Goal: Task Accomplishment & Management: Complete application form

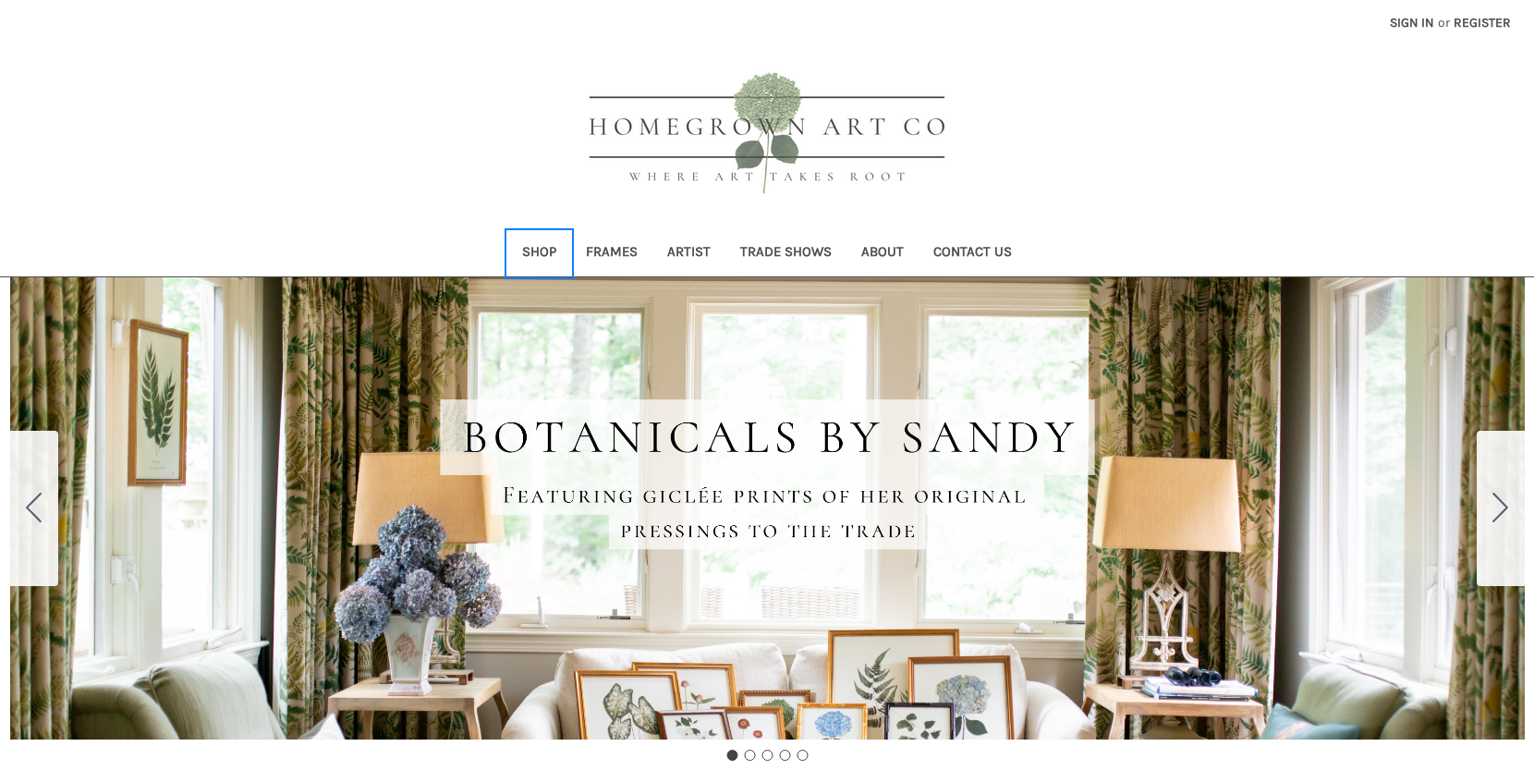
click at [550, 249] on link "Shop" at bounding box center [539, 253] width 64 height 45
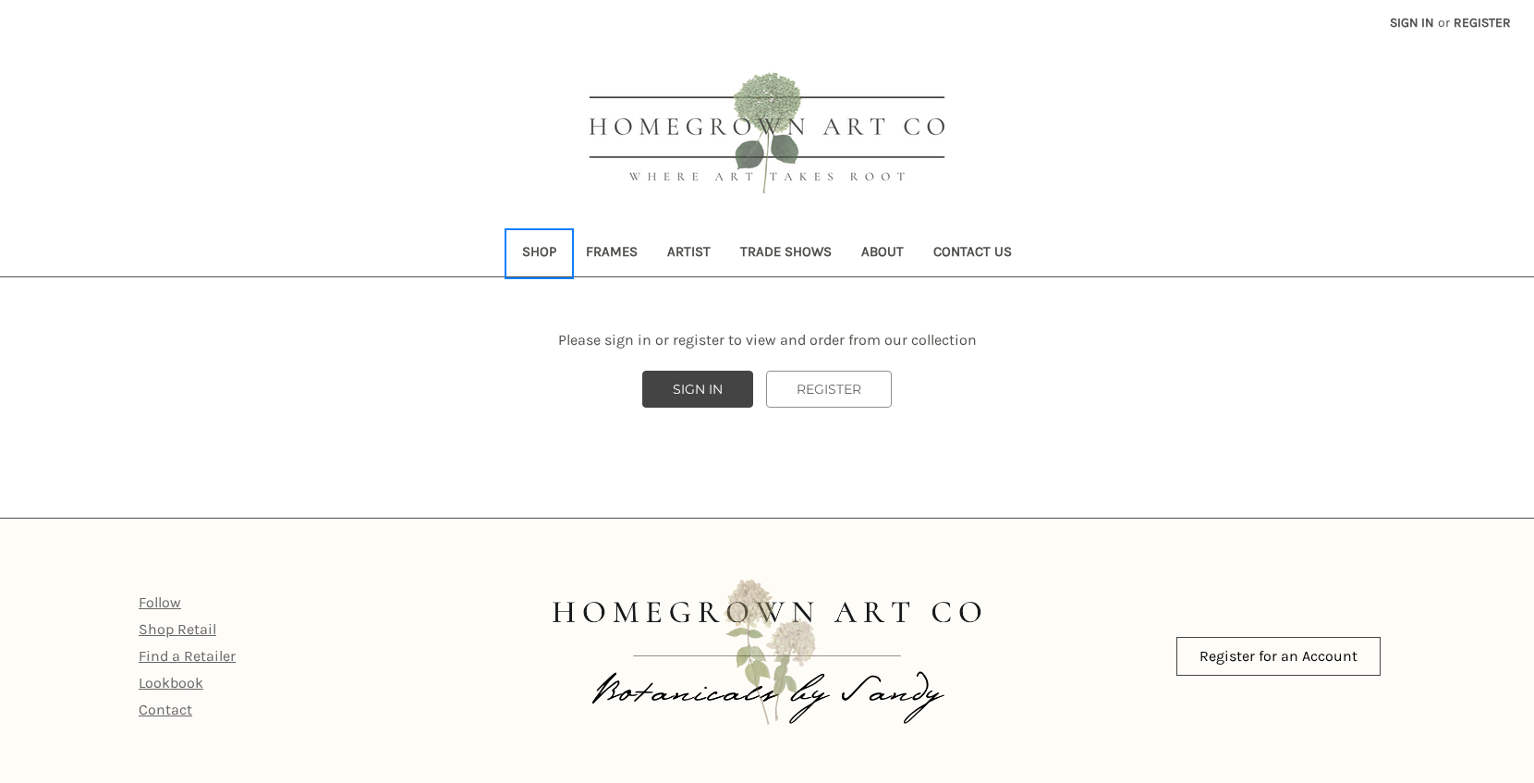
click at [539, 249] on link "Shop" at bounding box center [539, 253] width 64 height 45
click at [612, 248] on link "Frames" at bounding box center [611, 253] width 81 height 45
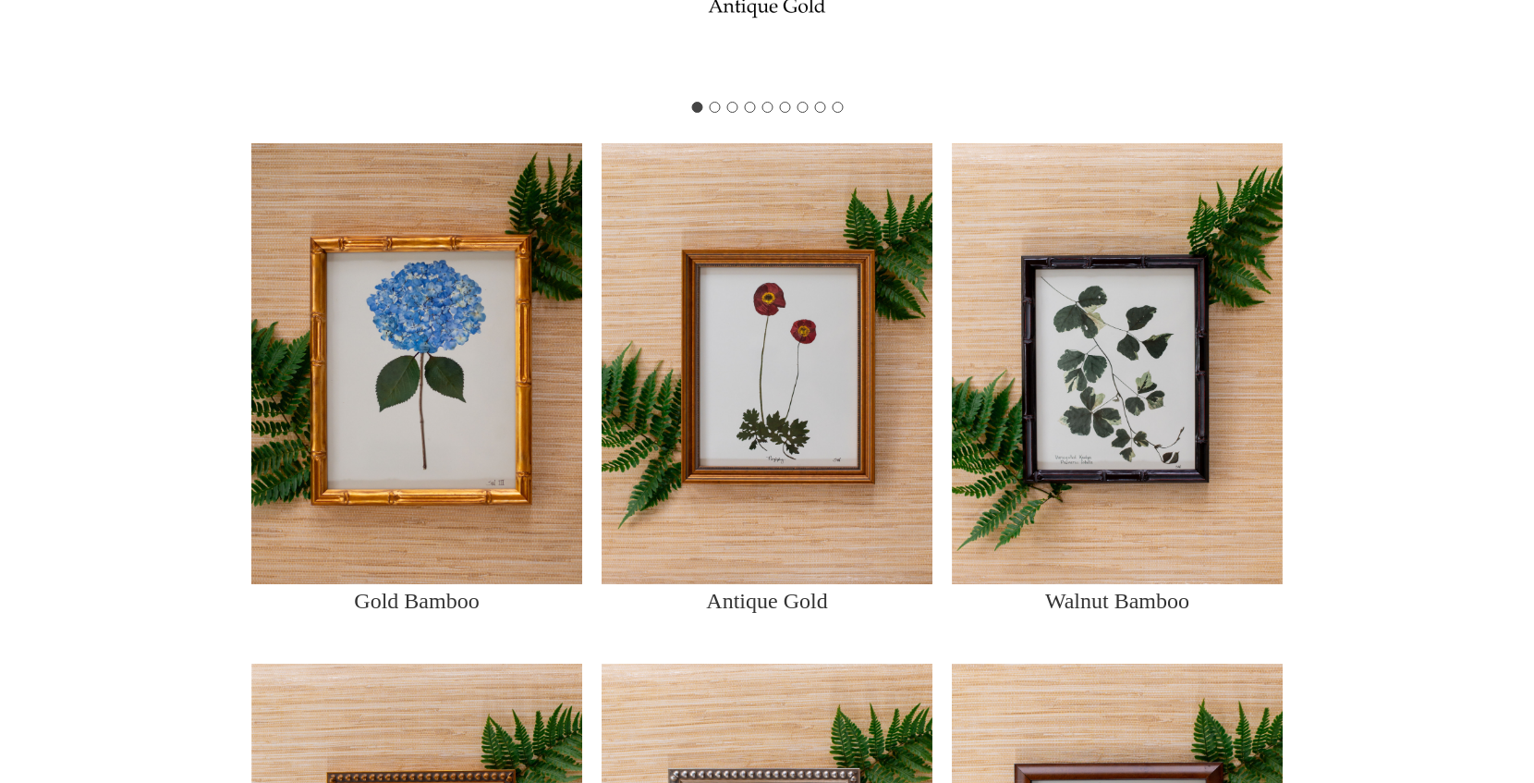
scroll to position [1200, 0]
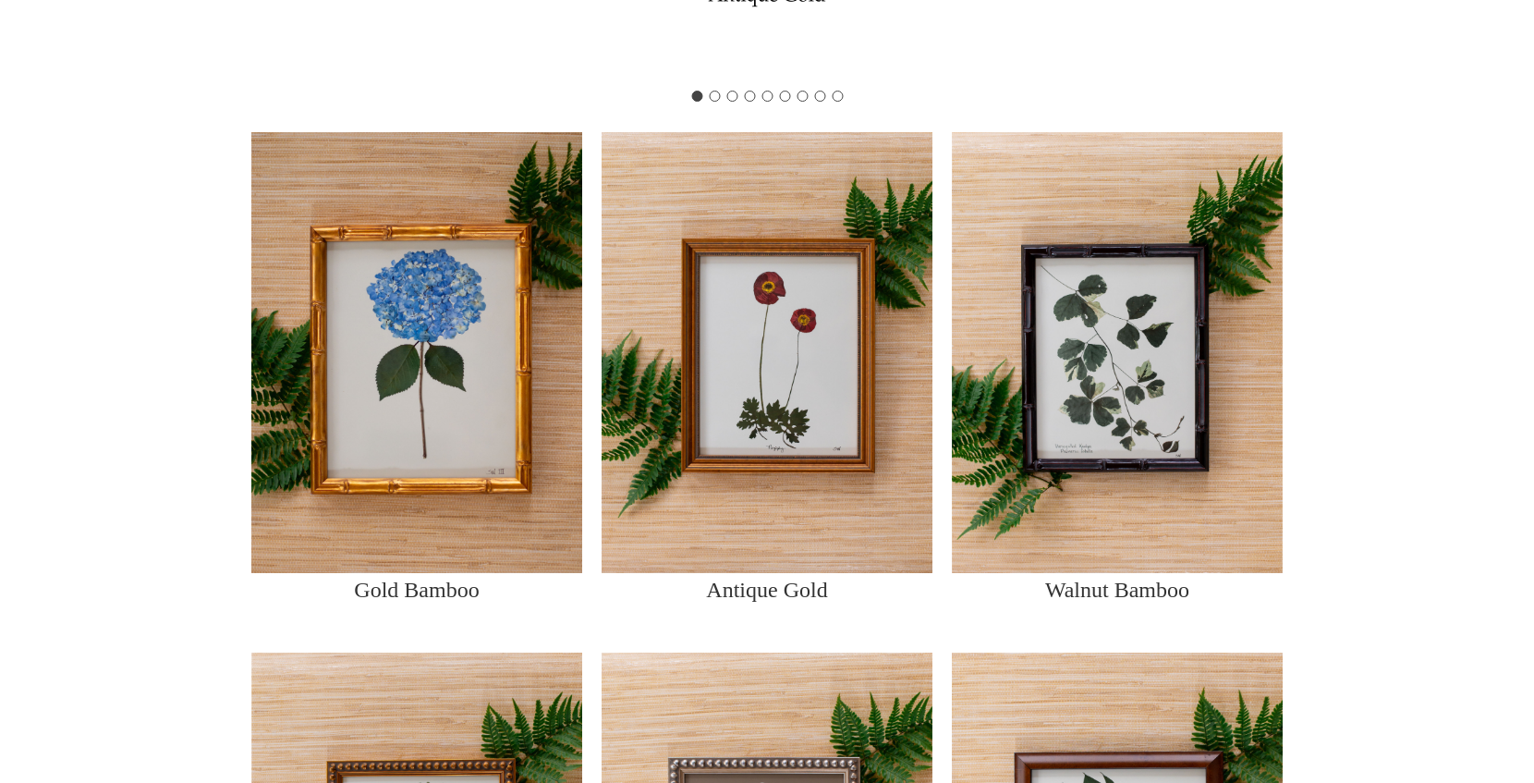
click at [491, 433] on img at bounding box center [416, 351] width 331 height 441
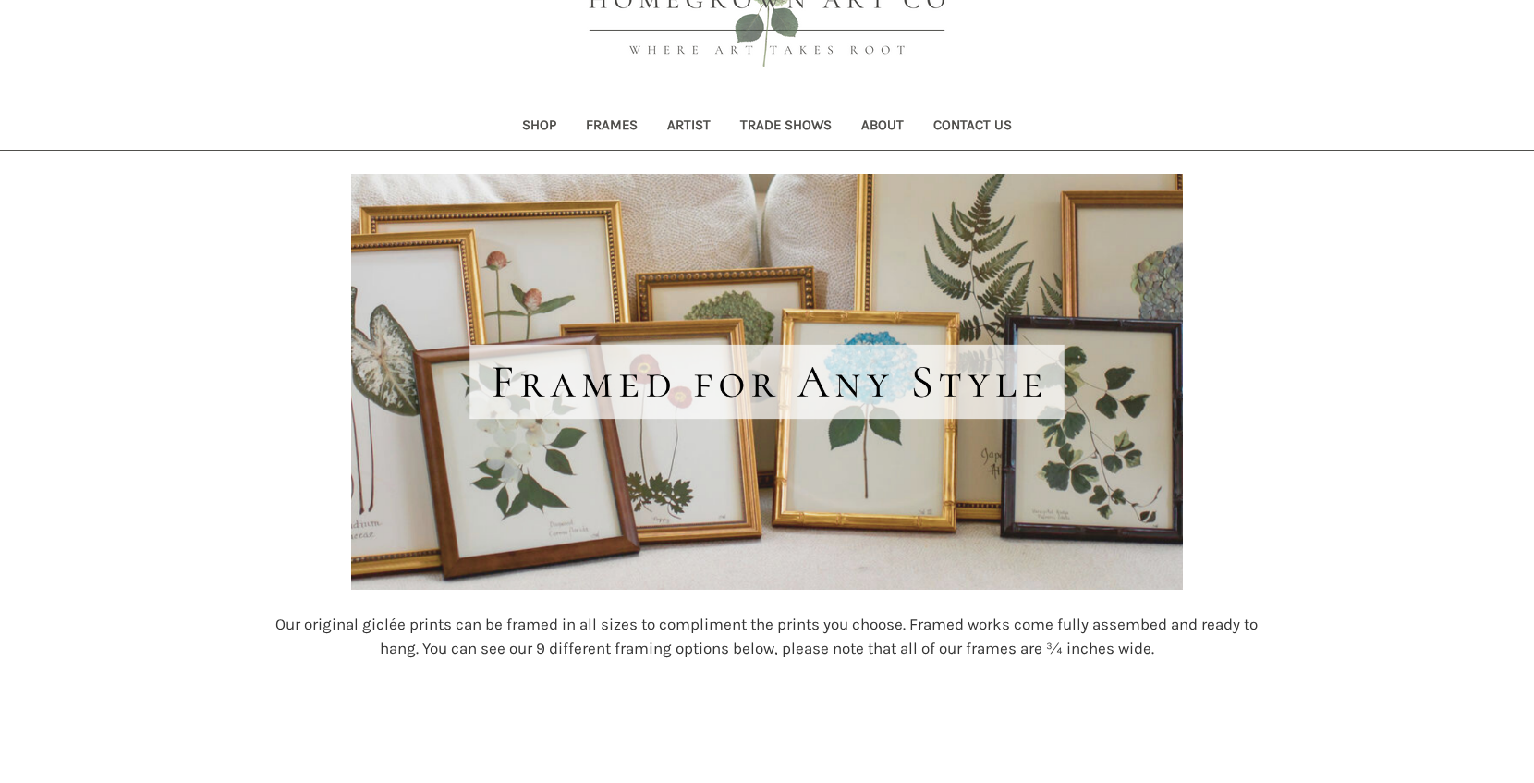
scroll to position [42, 0]
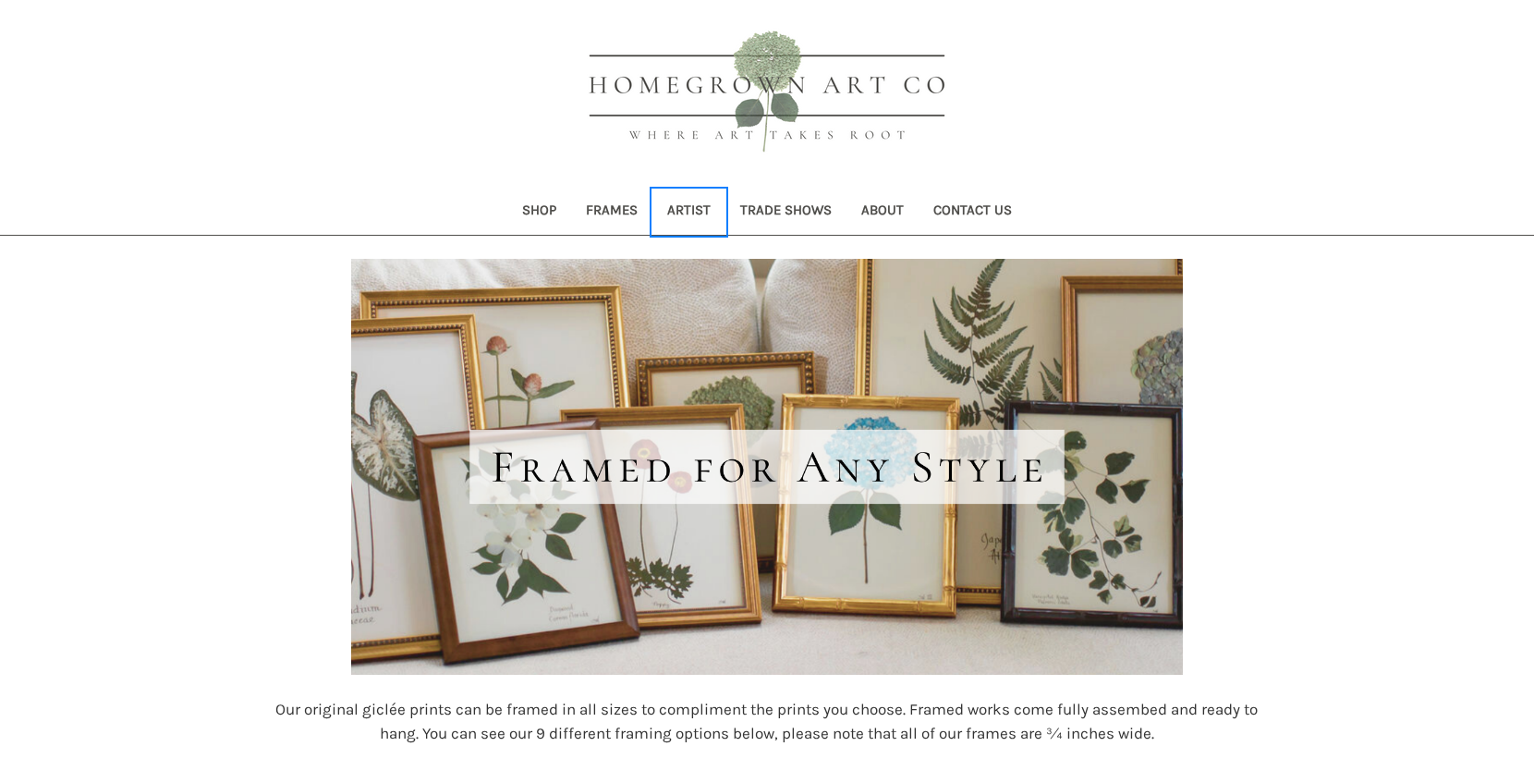
click at [696, 209] on link "Artist" at bounding box center [688, 211] width 73 height 45
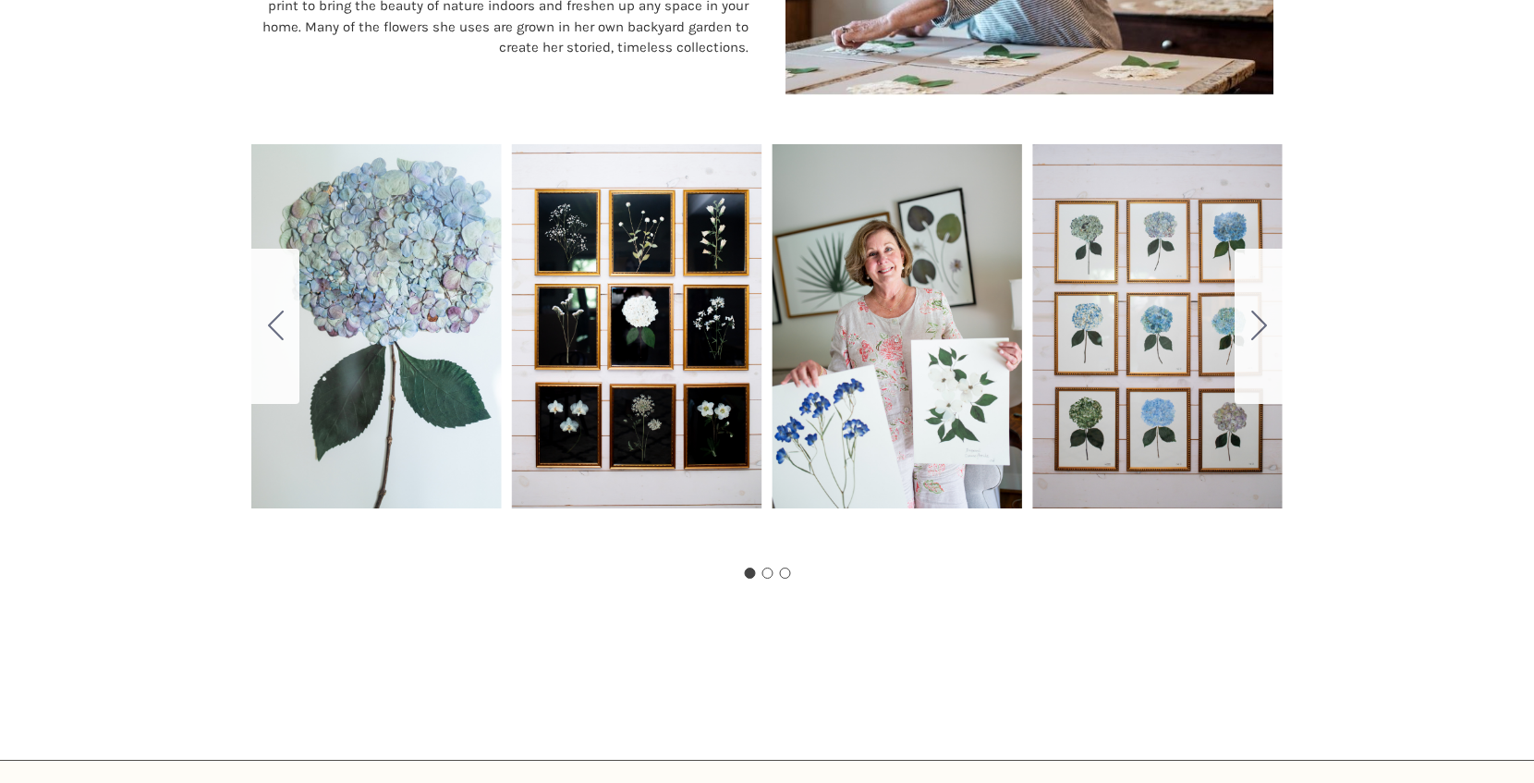
scroll to position [901, 0]
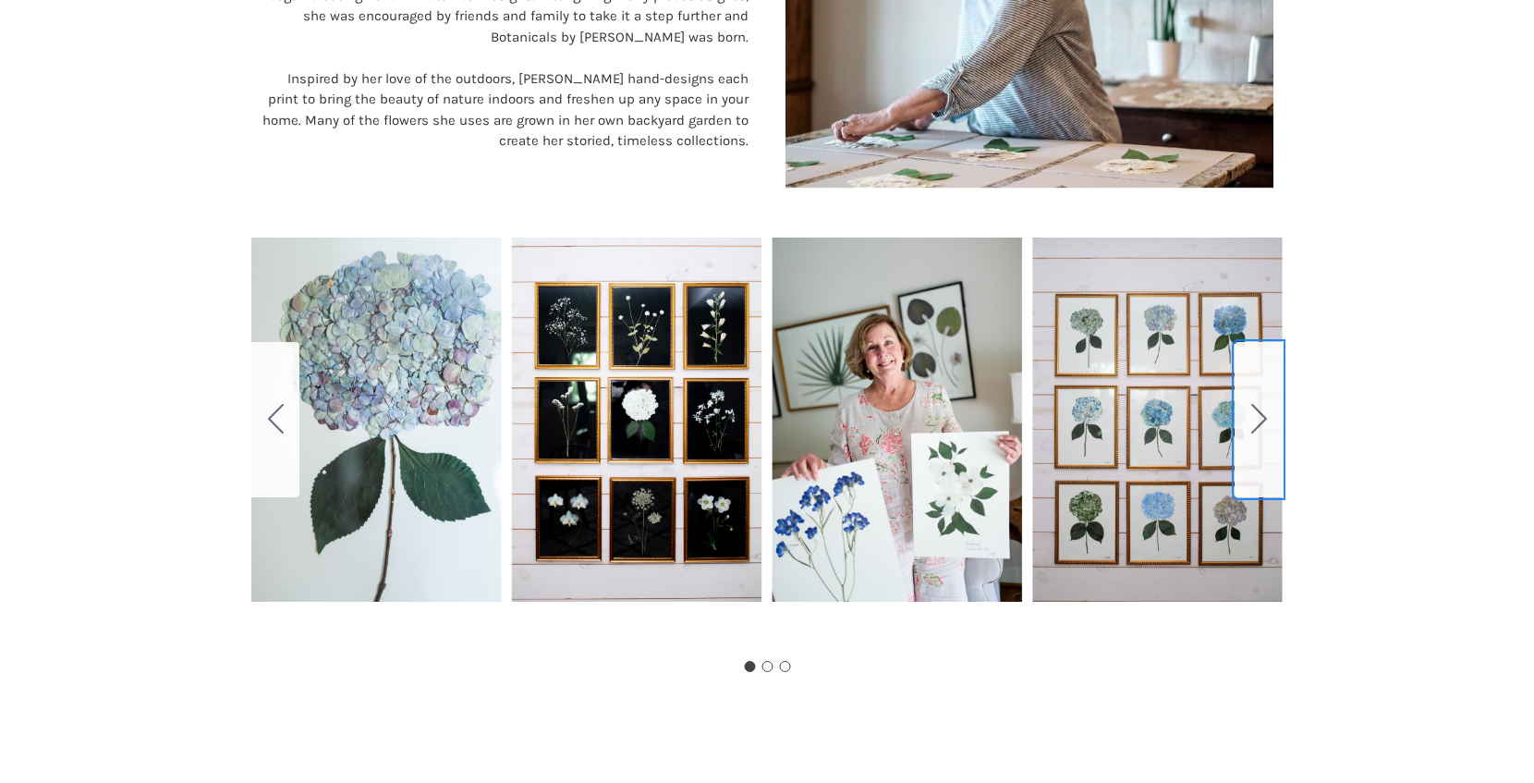
click at [1264, 406] on icon "Go to slide 2" at bounding box center [1259, 419] width 16 height 30
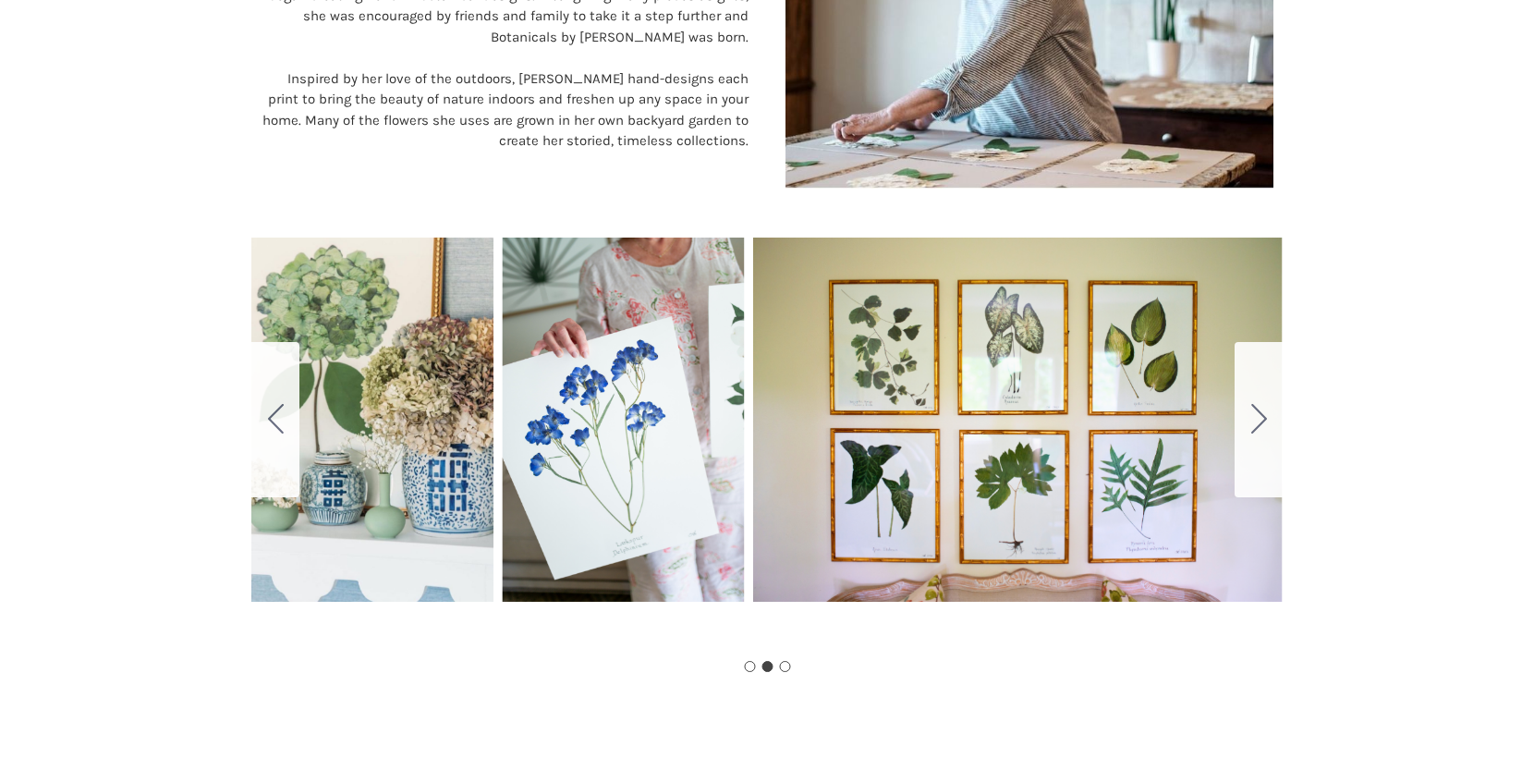
drag, startPoint x: 1000, startPoint y: 431, endPoint x: 1395, endPoint y: 835, distance: 565.1
click at [1395, 782] on html "Skip to main content Toggle menu Compare Sign in or Register Search Shop Frames" at bounding box center [767, 113] width 1534 height 2029
click at [1151, 552] on div "Carousel Title Add a description for your carousel slide. You can use this to p…" at bounding box center [766, 419] width 1031 height 462
click at [1060, 474] on div "Carousel Title Add a description for your carousel slide. You can use this to p…" at bounding box center [766, 419] width 1031 height 462
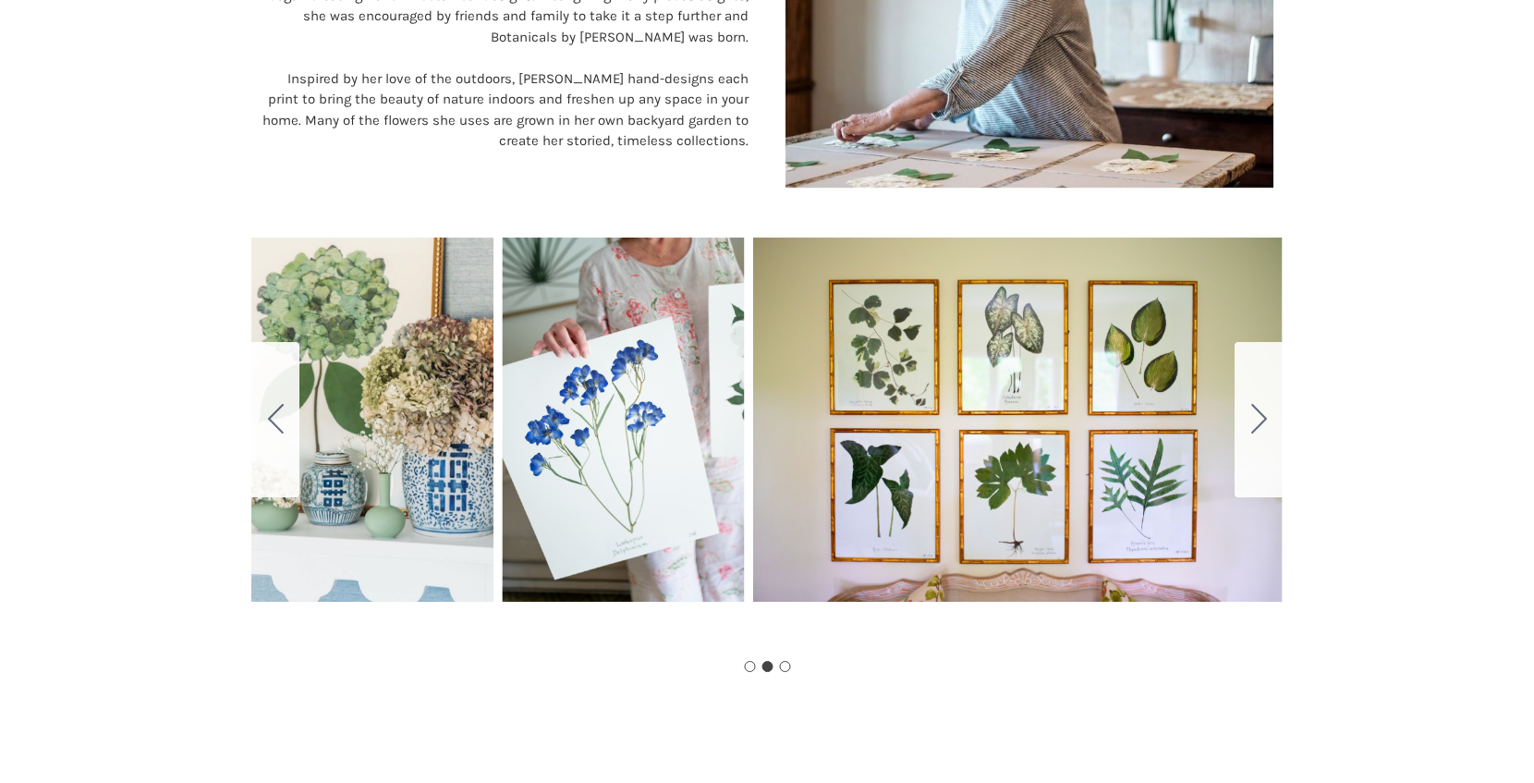
drag, startPoint x: 1053, startPoint y: 464, endPoint x: 1417, endPoint y: 842, distance: 524.7
click at [1417, 782] on html "Skip to main content Toggle menu Compare Sign in or Register Search Shop Frames" at bounding box center [767, 113] width 1534 height 2029
click at [388, 457] on div "Carousel Title Add a description for your carousel slide. You can use this to p…" at bounding box center [766, 419] width 1031 height 462
click at [280, 409] on icon "Go to slide 1" at bounding box center [276, 419] width 16 height 30
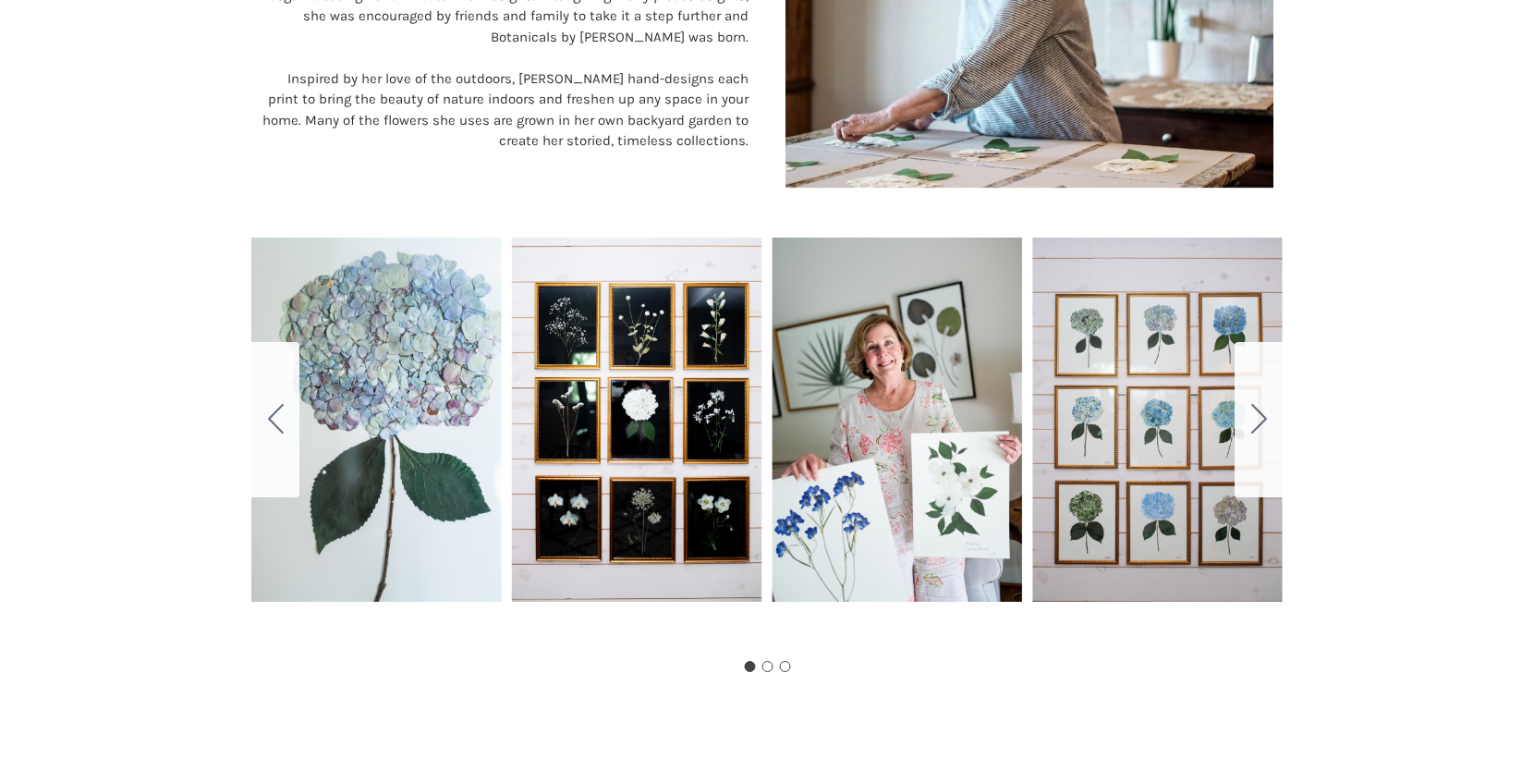
click at [1102, 455] on div "Carousel Title Add a description for your carousel slide. You can use this to p…" at bounding box center [766, 419] width 1031 height 462
click at [1233, 421] on div "Carousel Title Add a description for your carousel slide. You can use this to p…" at bounding box center [766, 419] width 1031 height 462
click at [1252, 422] on icon "Go to slide 2" at bounding box center [1259, 419] width 16 height 30
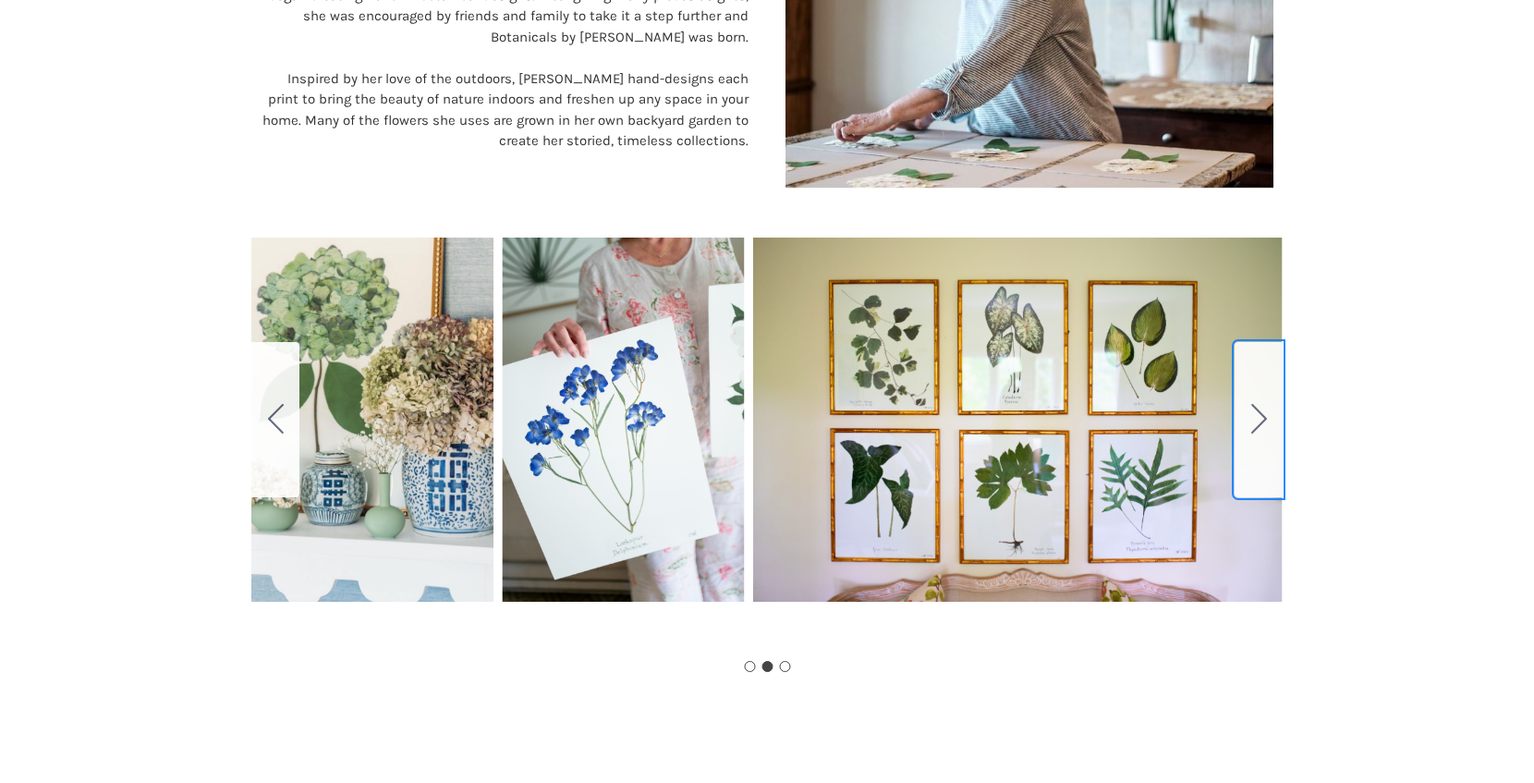
click at [1252, 422] on icon "Go to slide 3" at bounding box center [1259, 419] width 16 height 30
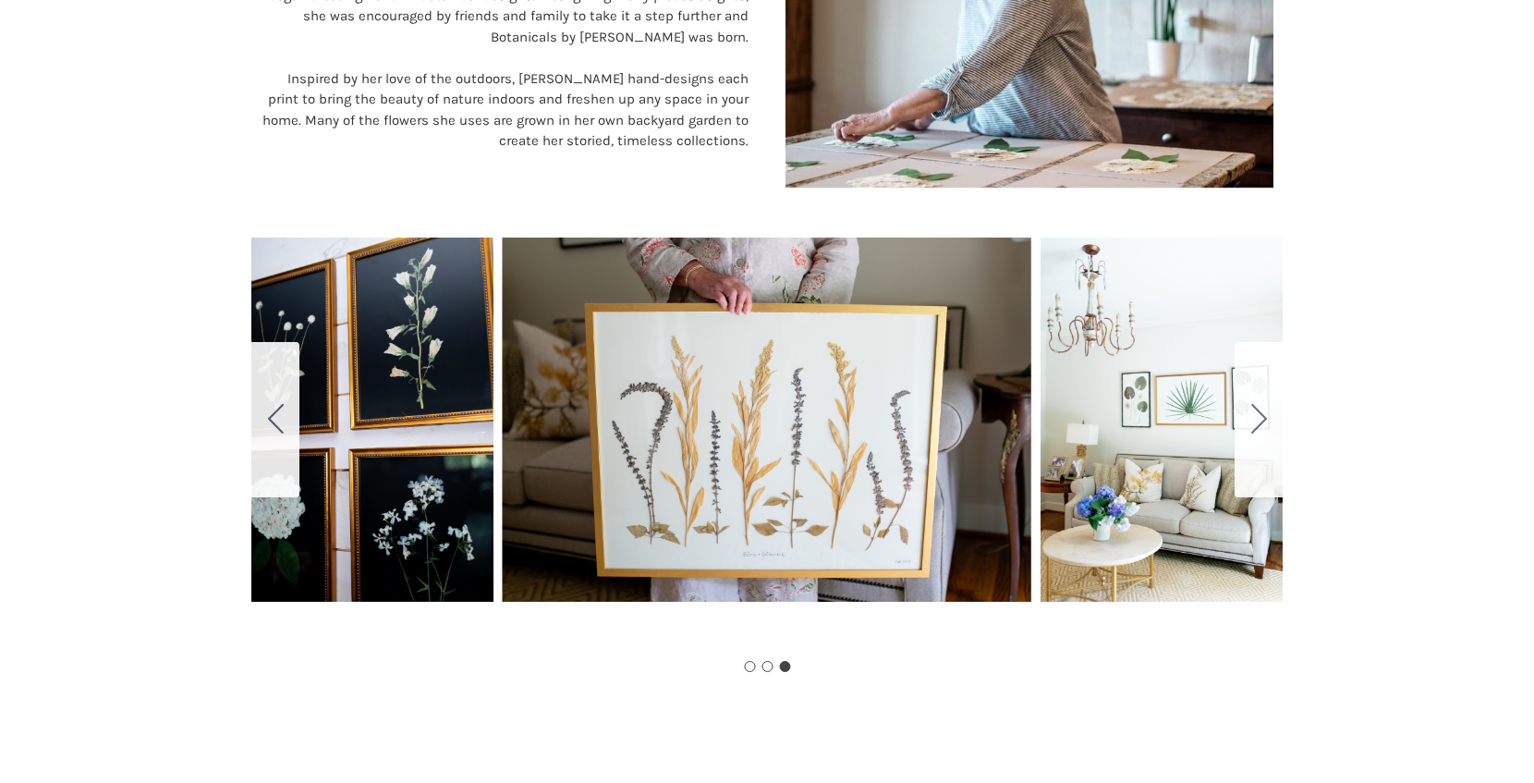
drag, startPoint x: 738, startPoint y: 409, endPoint x: 802, endPoint y: 615, distance: 215.7
click at [802, 615] on div "Carousel Title Add a description for your carousel slide. You can use this to p…" at bounding box center [766, 419] width 1031 height 462
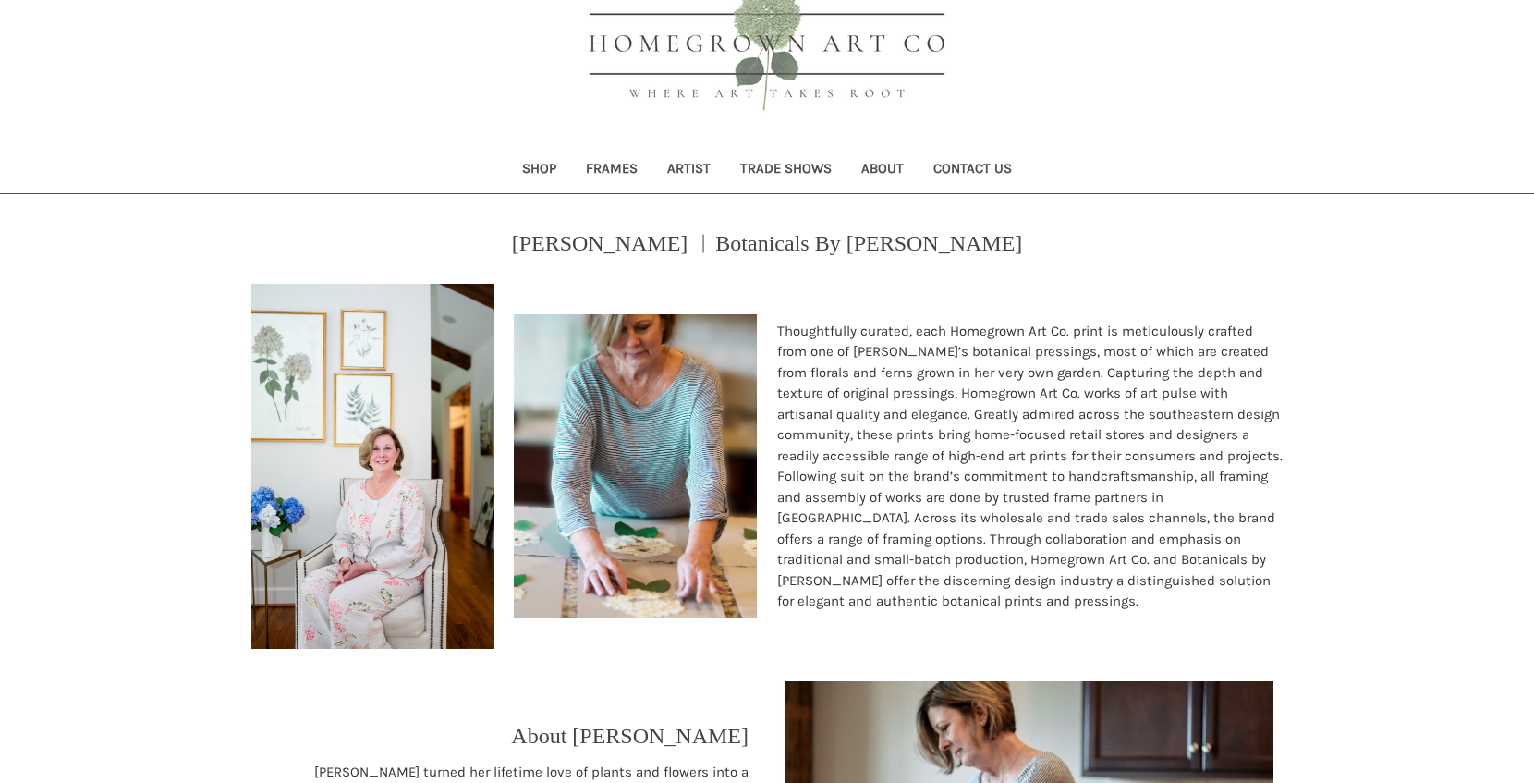
scroll to position [0, 0]
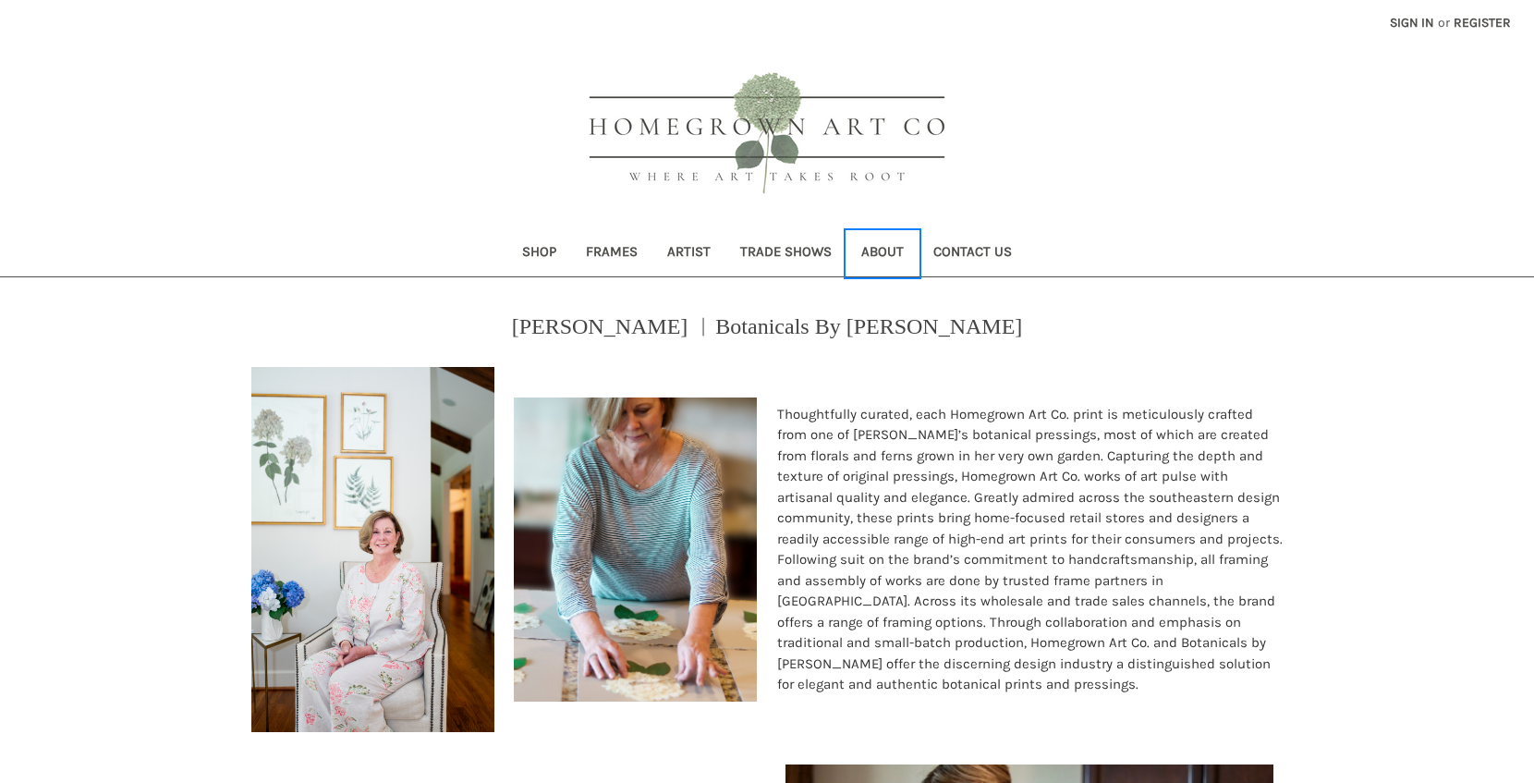
click at [871, 253] on link "About" at bounding box center [882, 253] width 72 height 45
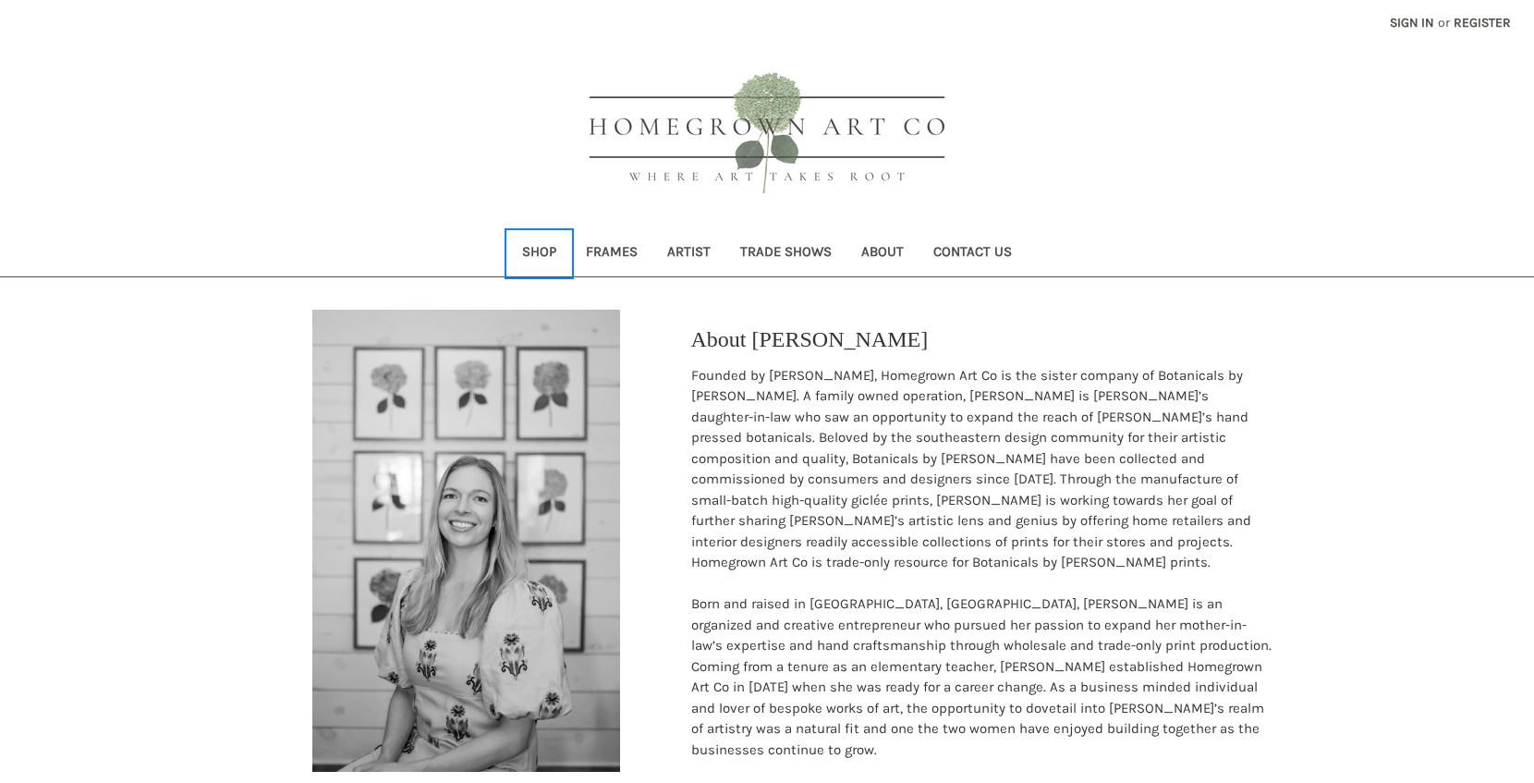
click at [552, 250] on link "Shop" at bounding box center [539, 253] width 64 height 45
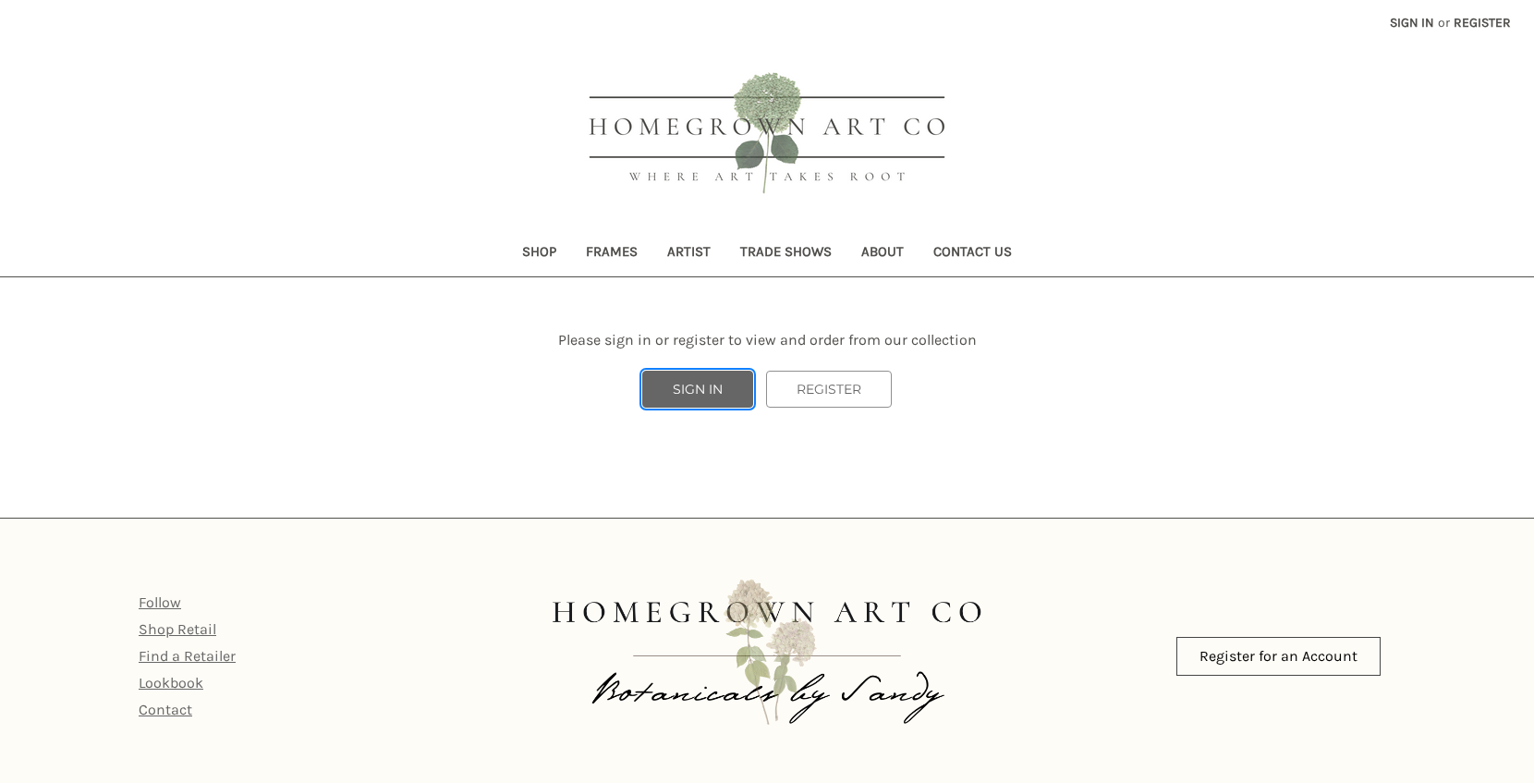
click at [723, 385] on link "SIGN IN" at bounding box center [697, 388] width 111 height 37
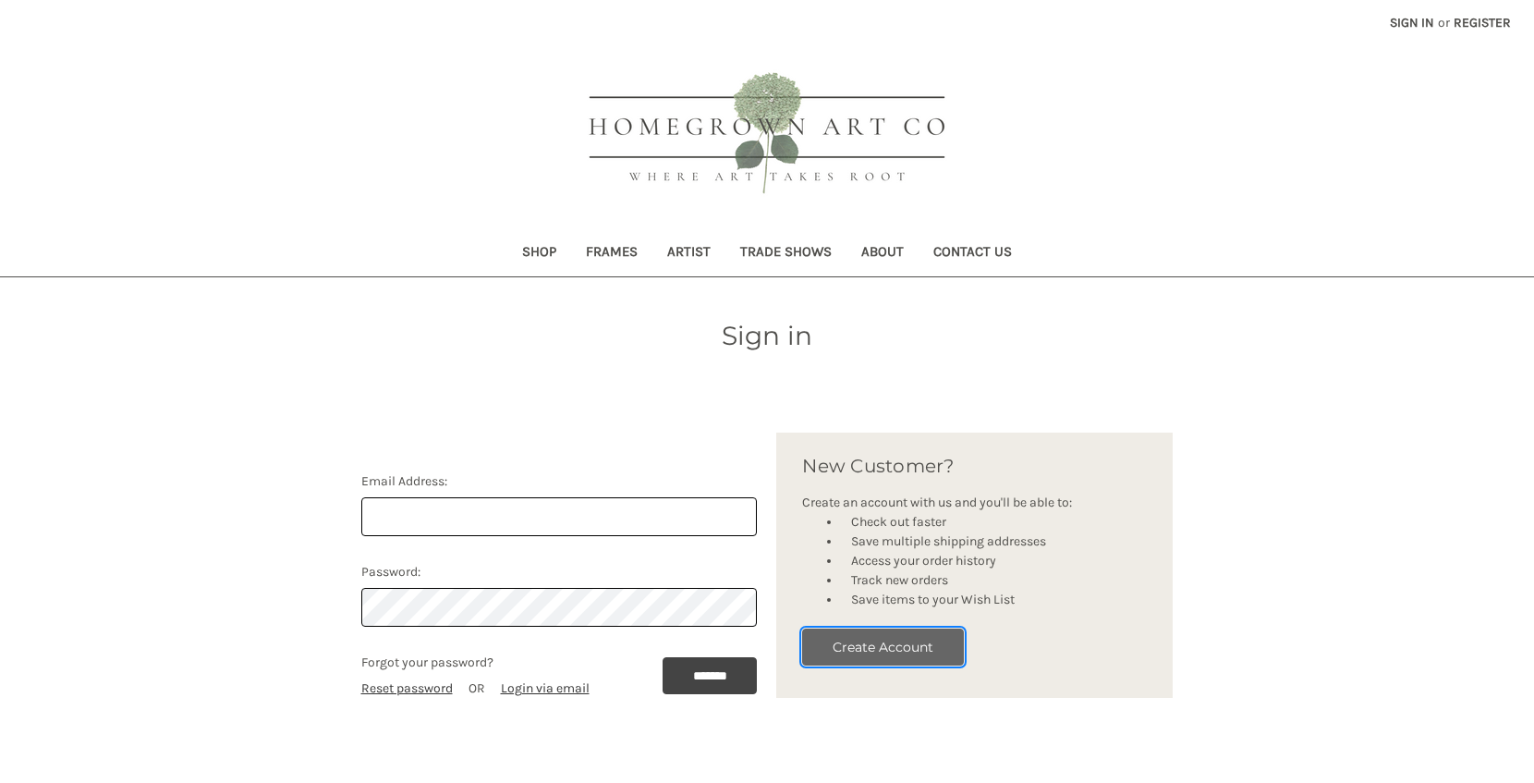
click at [933, 647] on button "Create Account" at bounding box center [883, 646] width 162 height 37
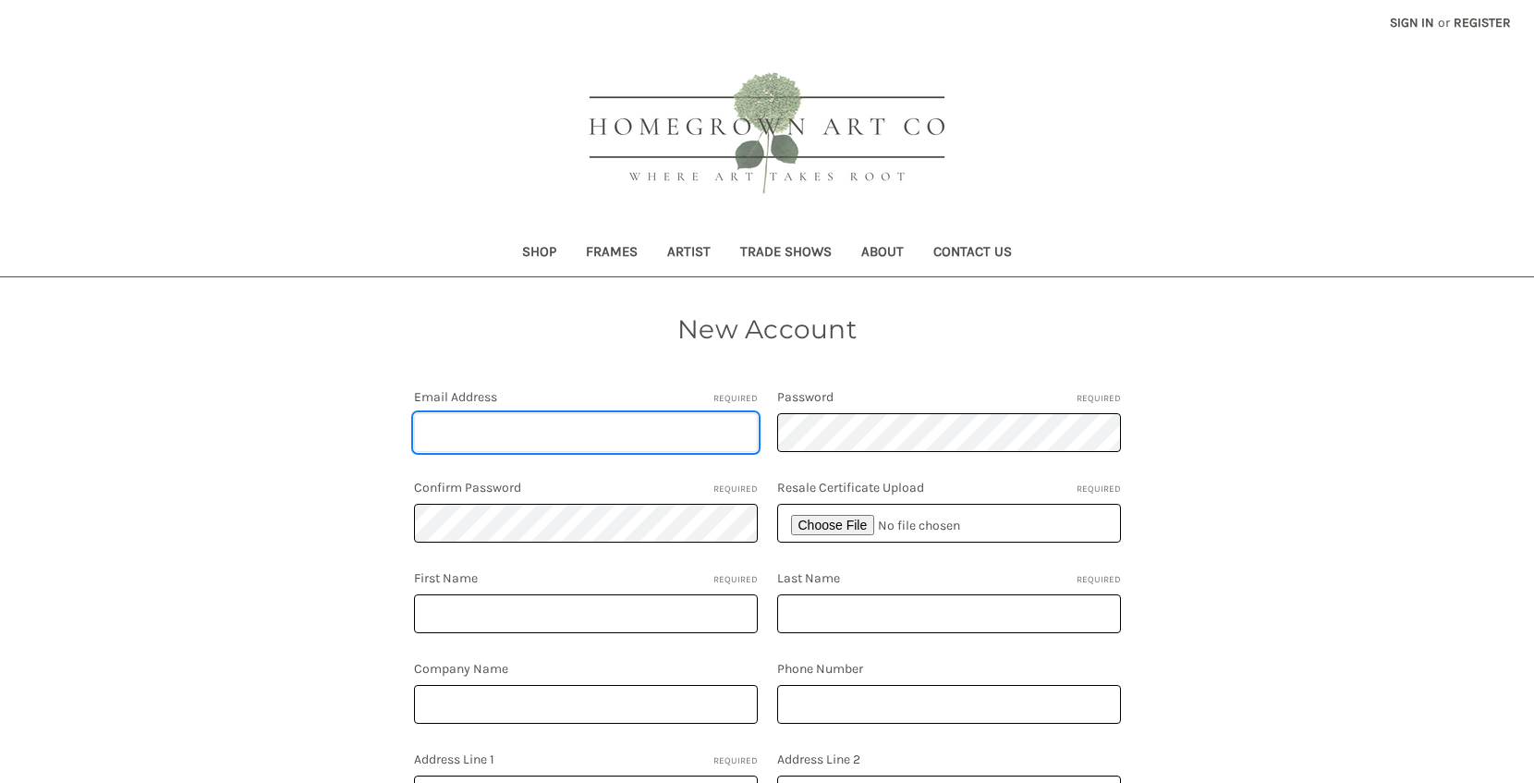
click at [647, 435] on input "Email Address Required" at bounding box center [586, 432] width 344 height 39
type input "[EMAIL_ADDRESS][DOMAIN_NAME]"
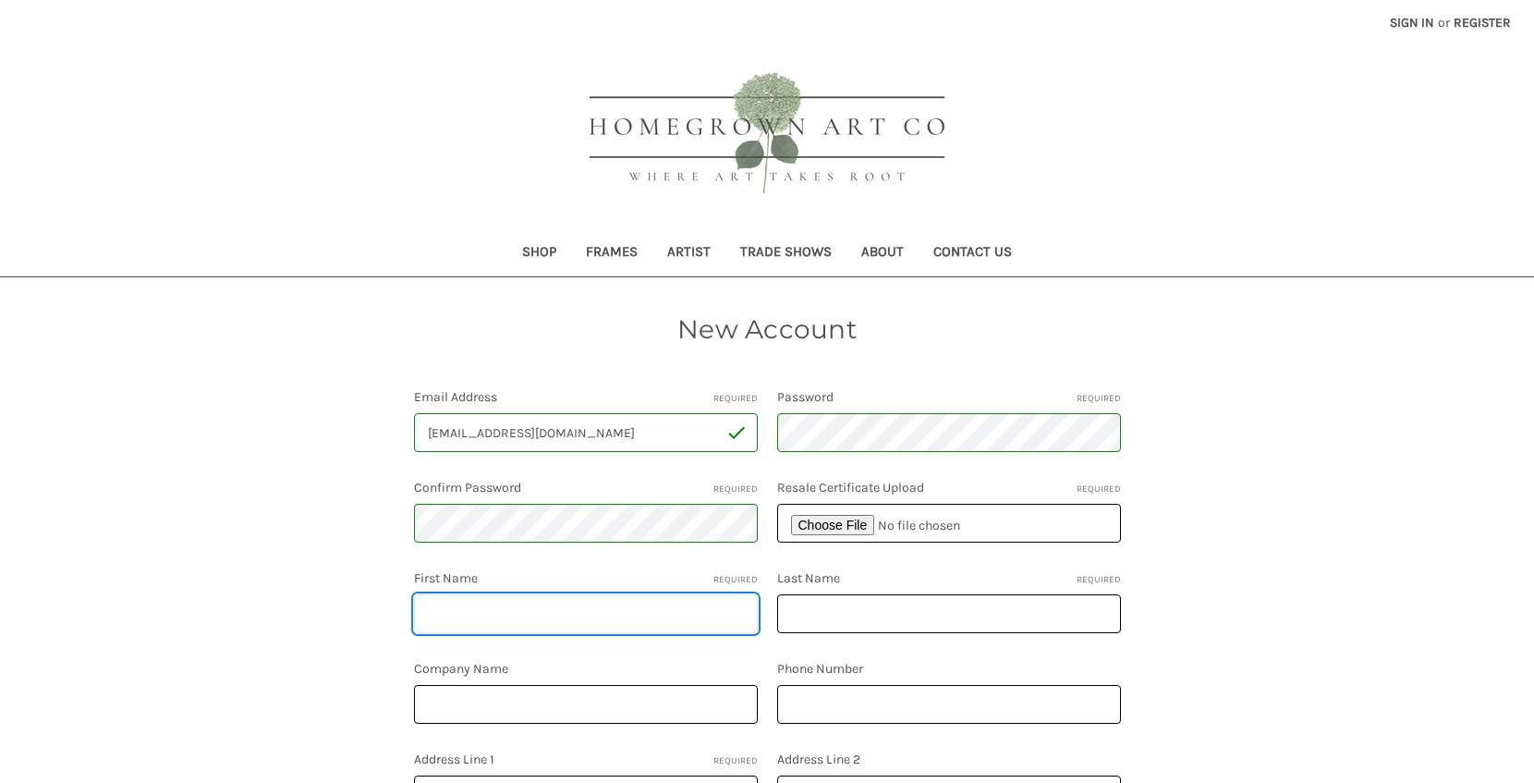
click at [676, 603] on input "First Name Required" at bounding box center [586, 613] width 344 height 39
type input "Stevie"
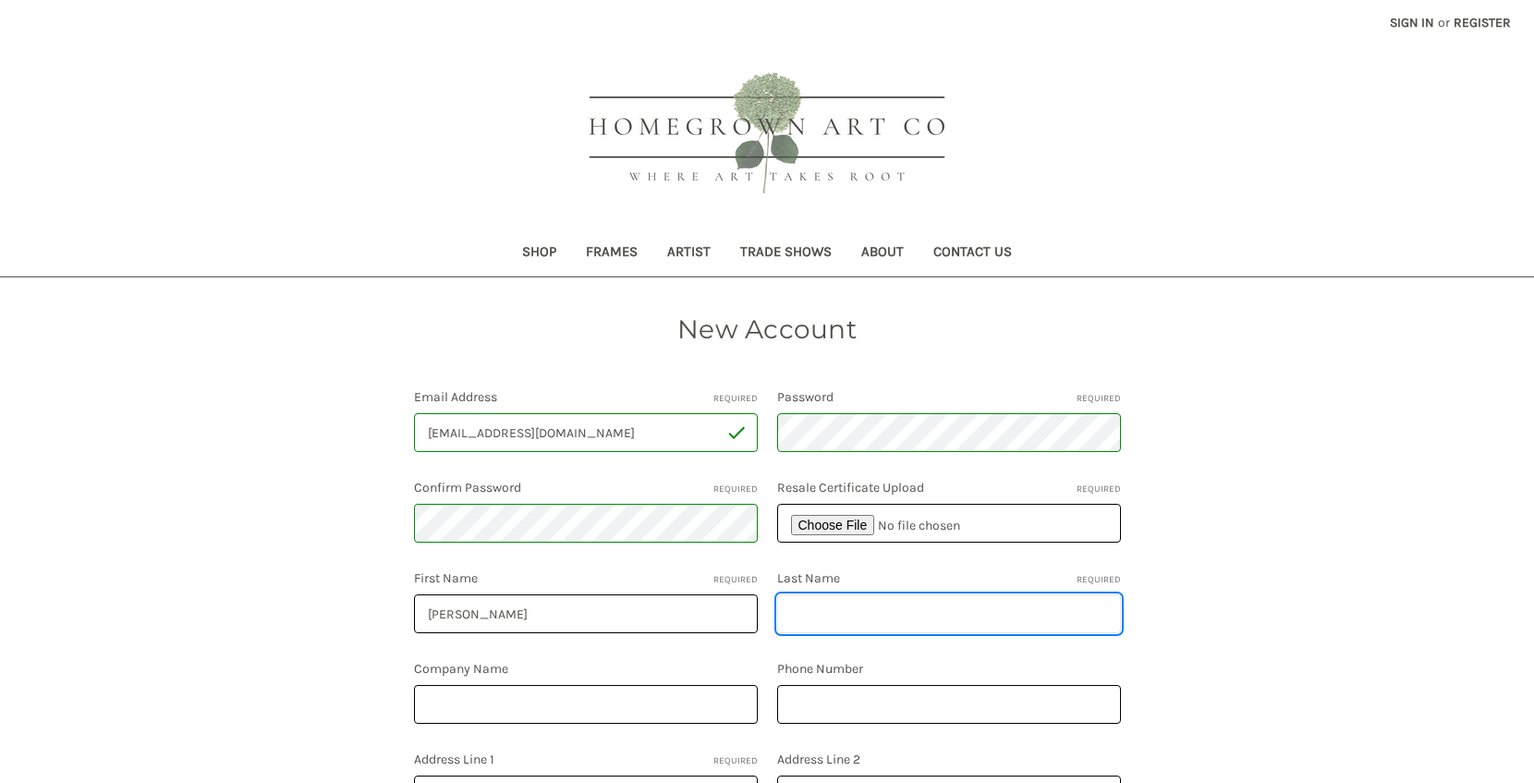
click at [892, 608] on input "Last Name Required" at bounding box center [949, 613] width 344 height 39
type input "McFadden"
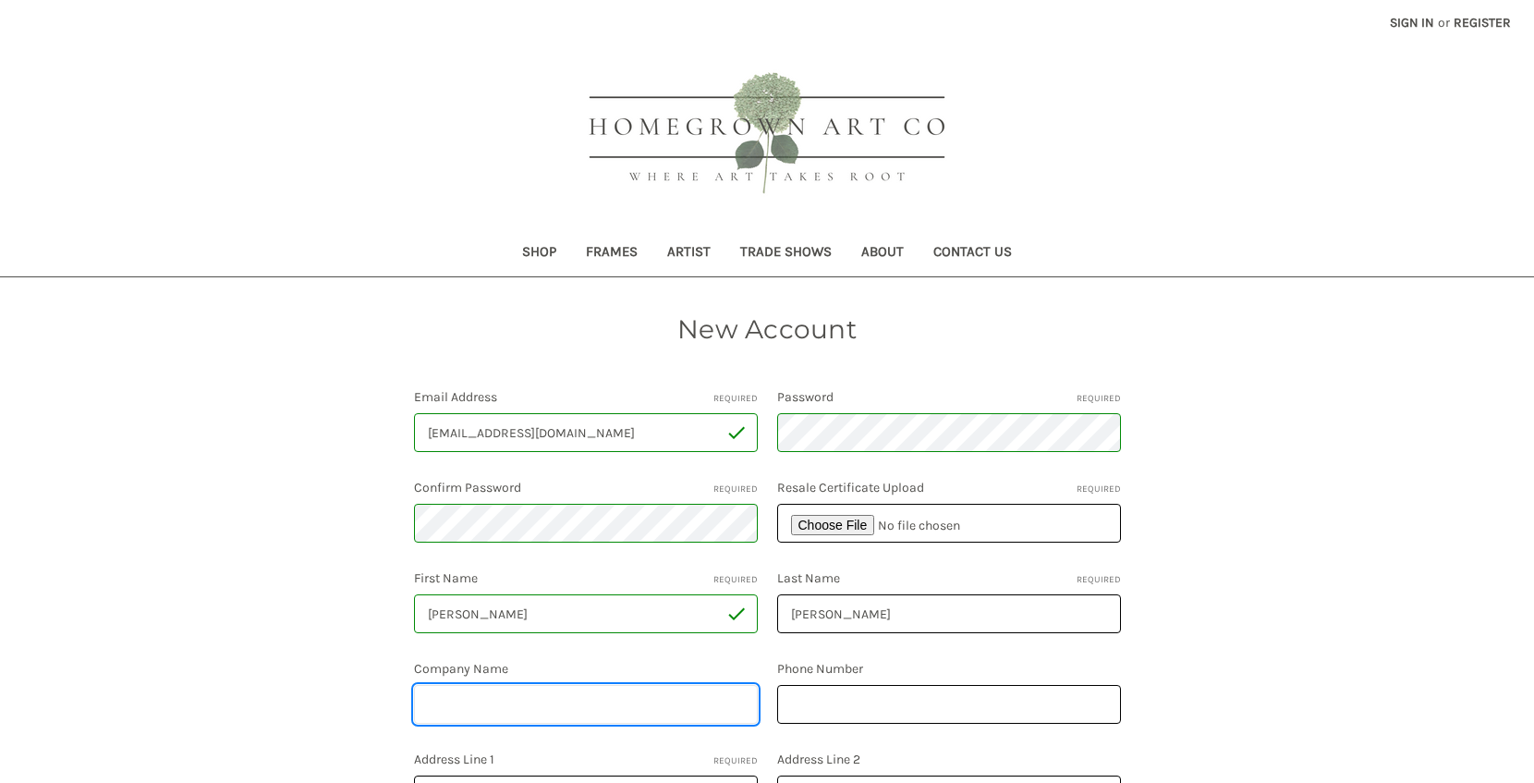
click at [665, 702] on input "Company Name" at bounding box center [586, 704] width 344 height 39
type input "Flourish Spaces"
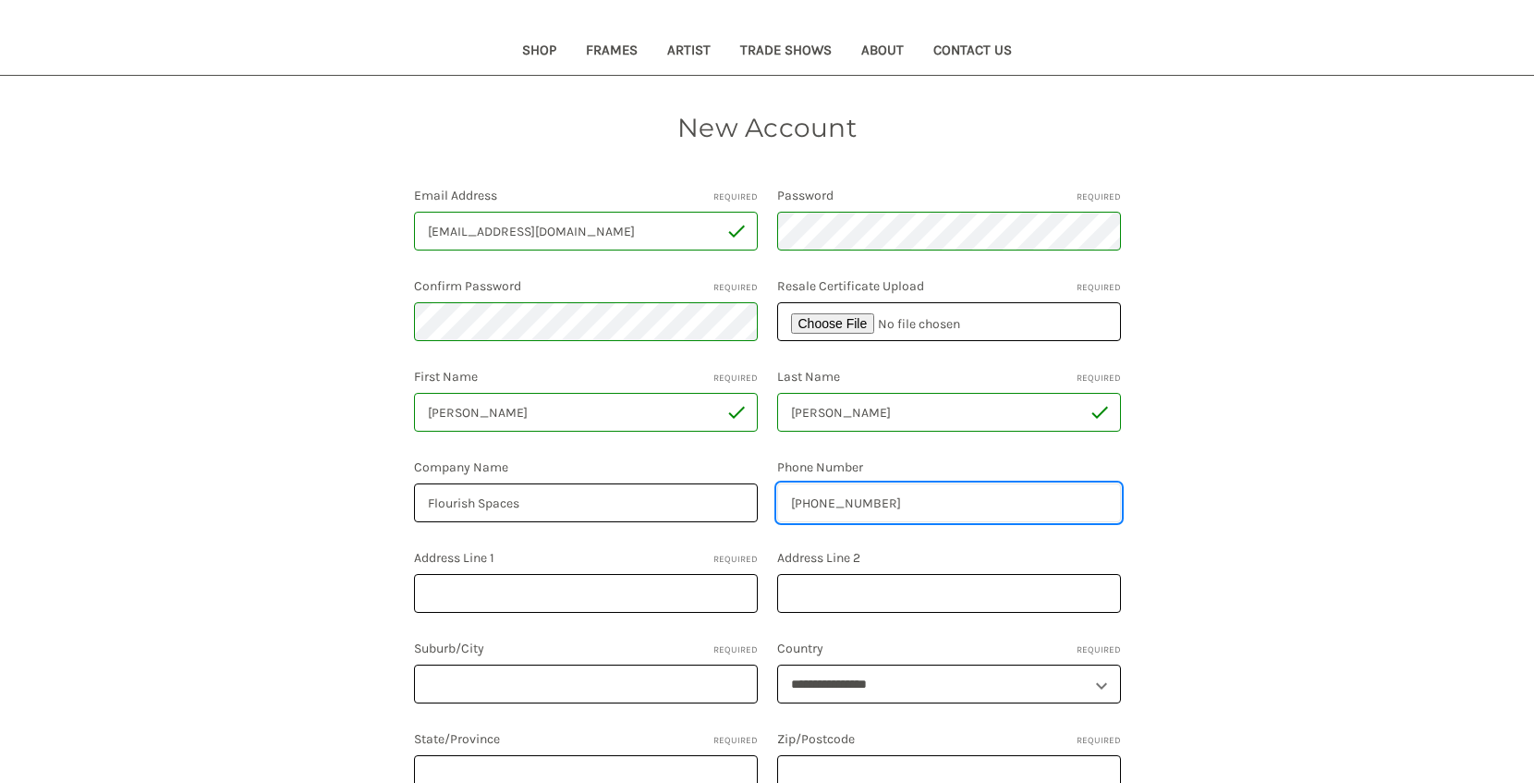
scroll to position [206, 0]
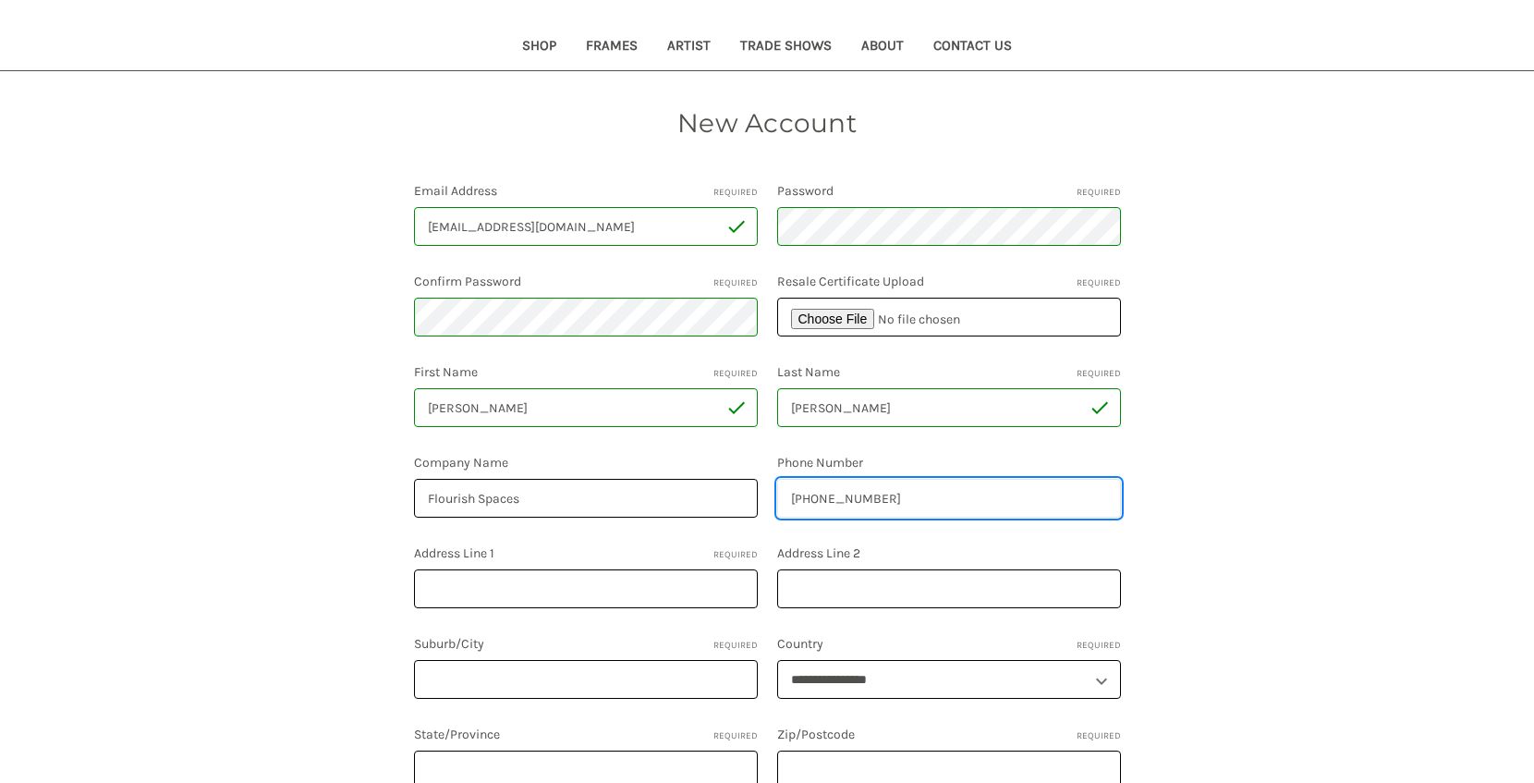
type input "804-997-2541"
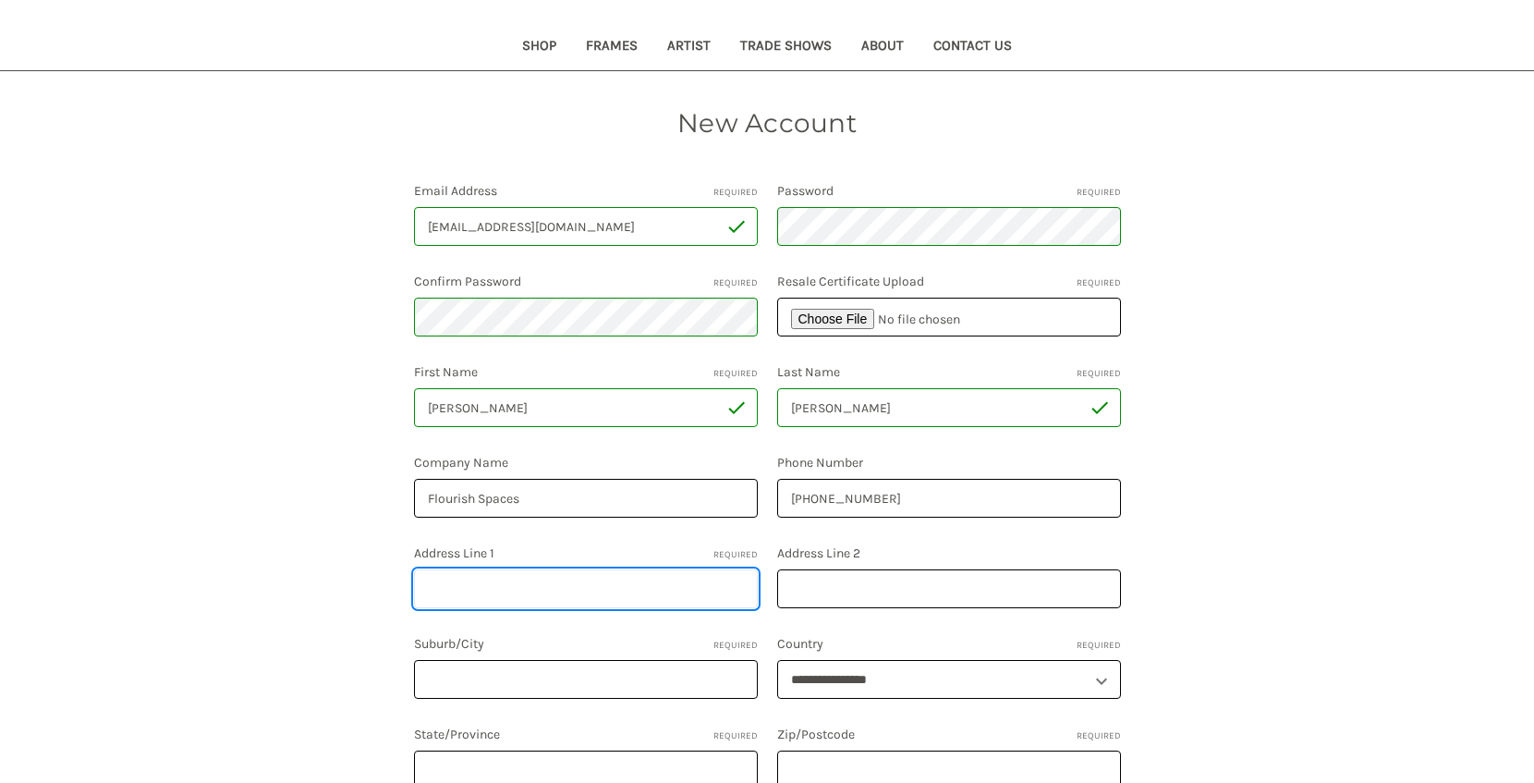
click at [649, 593] on input "Address Line 1 Required" at bounding box center [586, 588] width 344 height 39
type input "5019 Huguenot Road"
type input "Richmond"
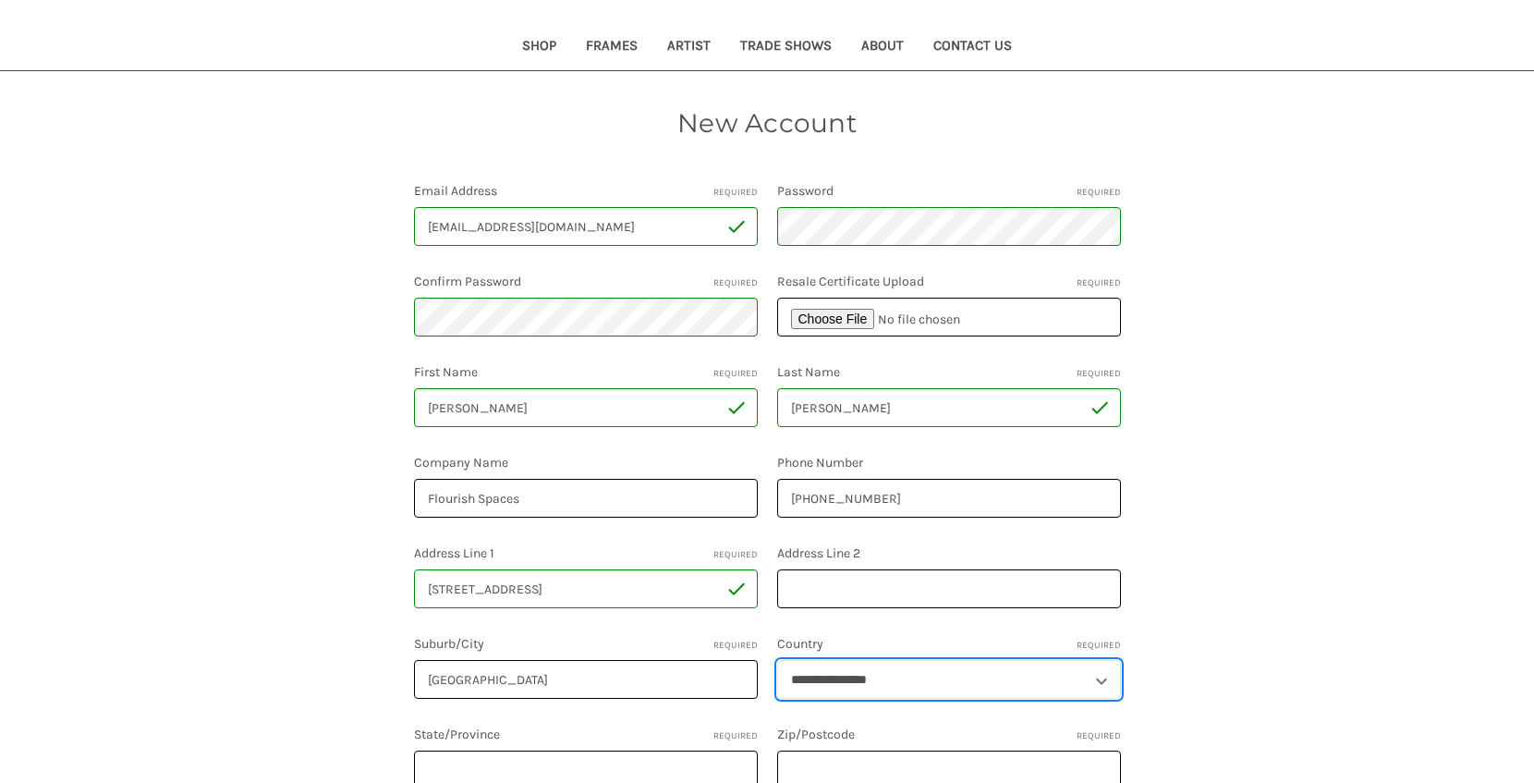
select select "**********"
type input "Virginia"
type input "23226"
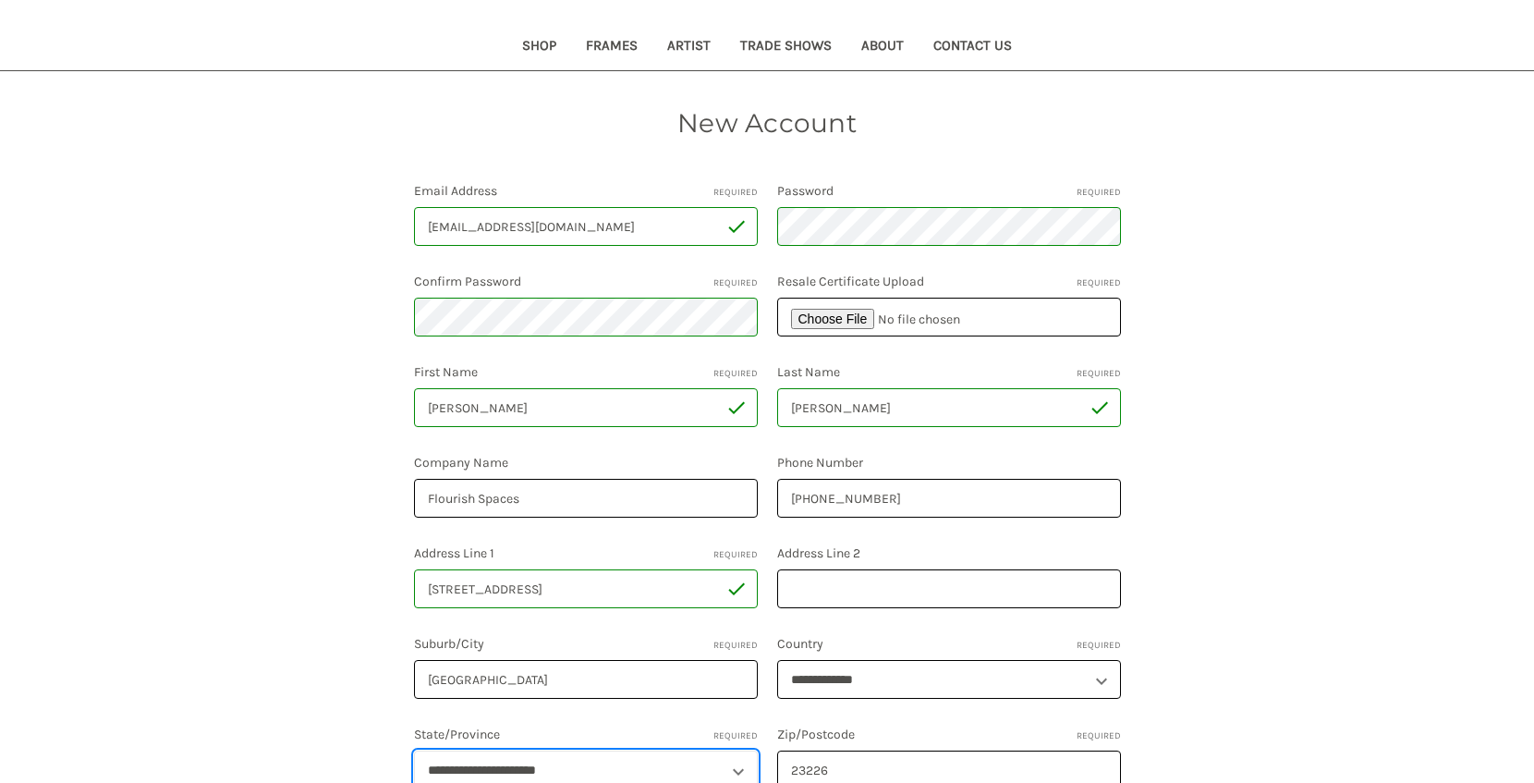
select select "********"
click at [1208, 557] on div "New Account Email Address Required purchasing@flourishspaces.com Password Requi…" at bounding box center [767, 542] width 1186 height 879
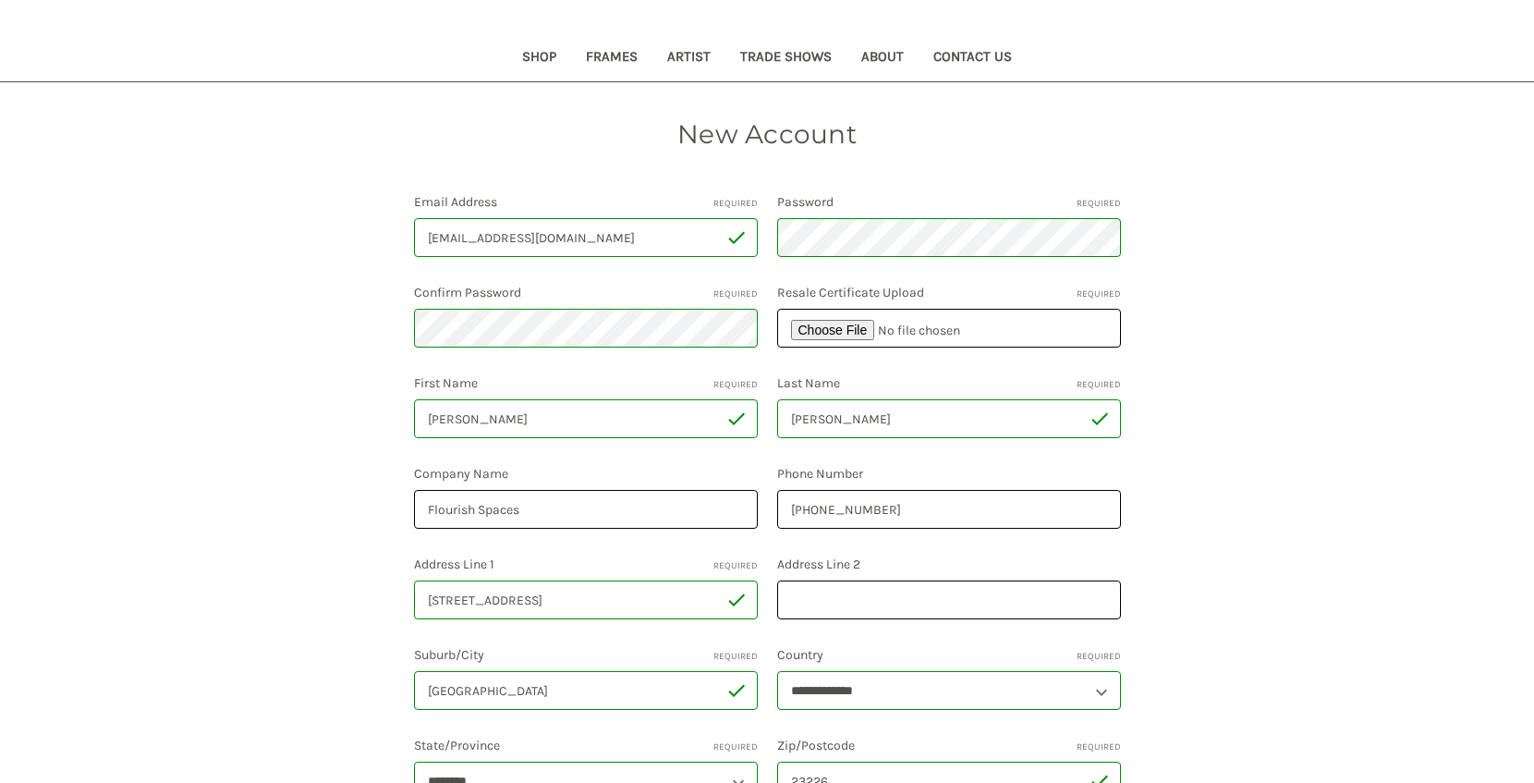
scroll to position [193, 0]
click at [843, 327] on input "file" at bounding box center [949, 329] width 344 height 39
type input "C:\fakepath\Copy of Tax Exempt Cert - S-10 Toepke Interiors Signed (1).pdf"
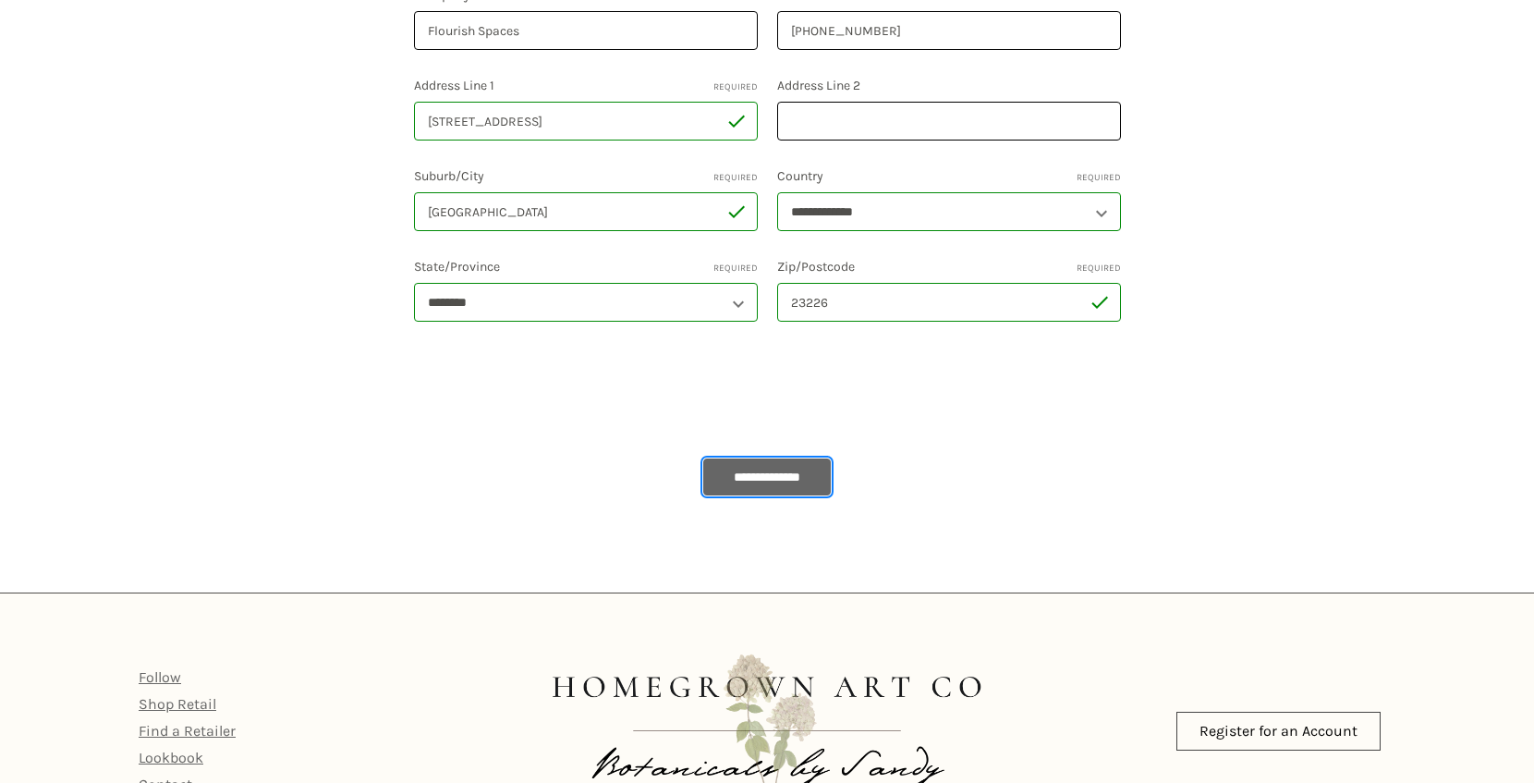
click at [807, 488] on input "**********" at bounding box center [766, 476] width 127 height 37
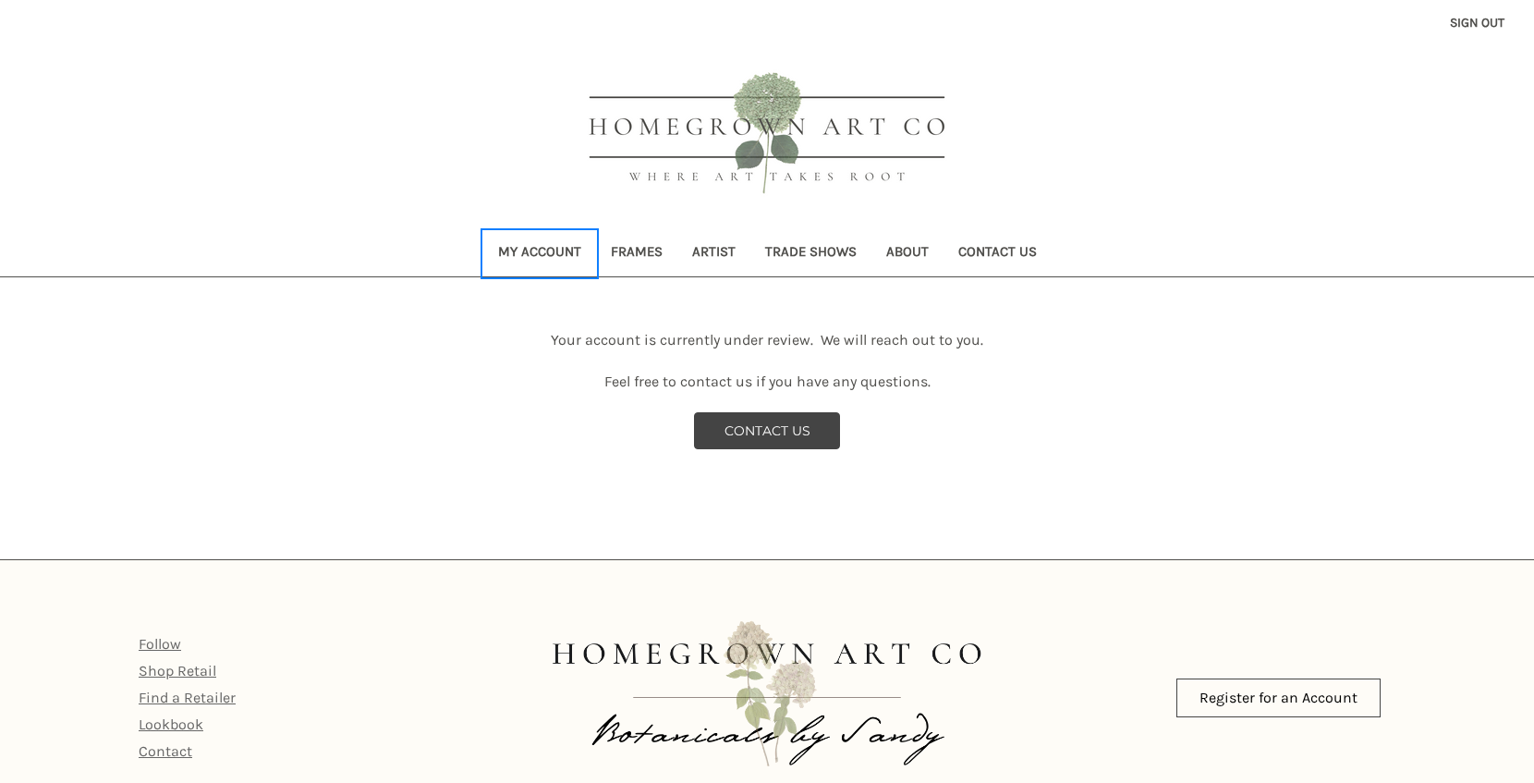
click at [540, 245] on link "My Account" at bounding box center [539, 253] width 113 height 45
